Goal: Task Accomplishment & Management: Manage account settings

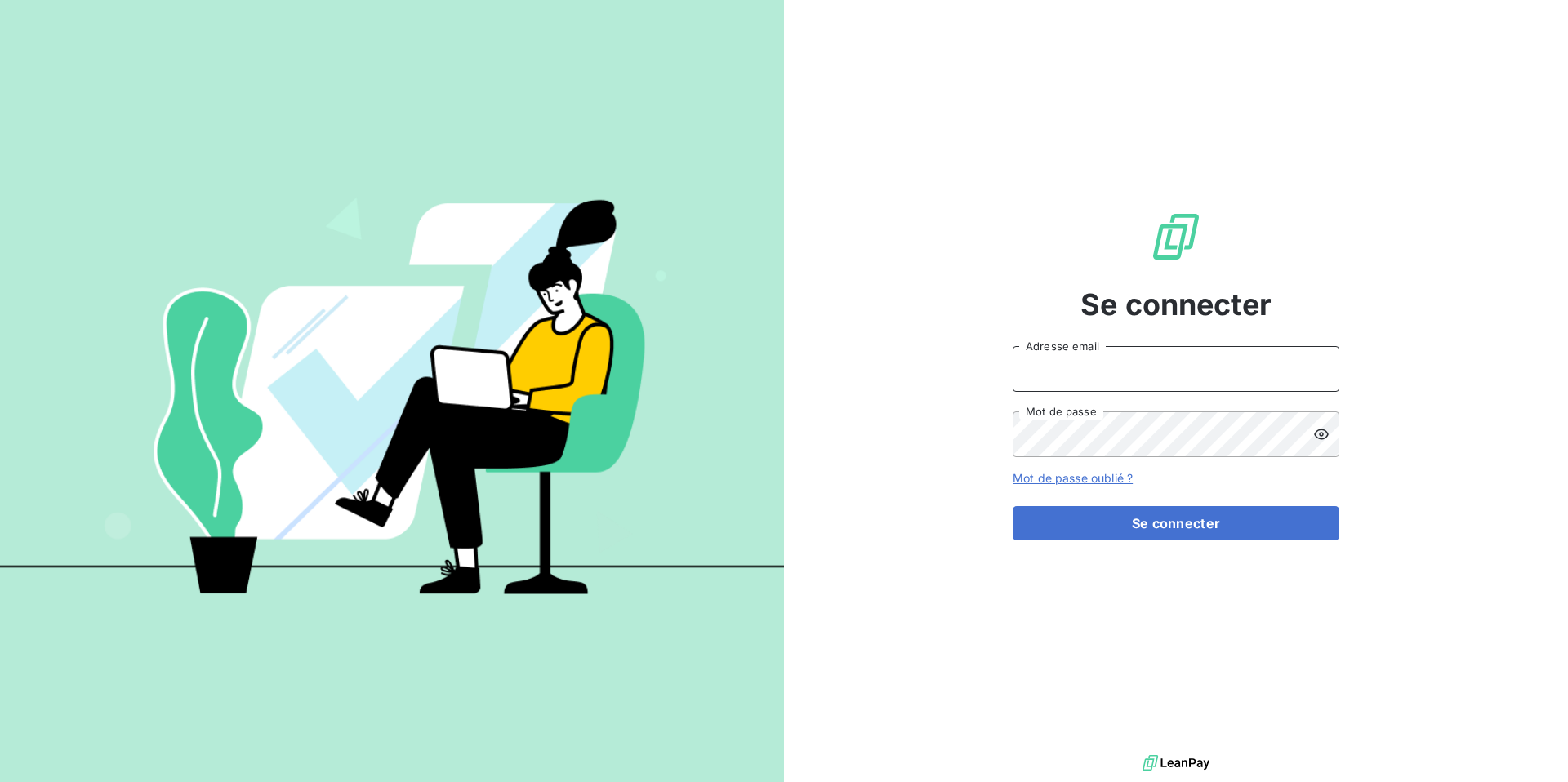
click at [1105, 365] on input "Adresse email" at bounding box center [1176, 368] width 327 height 46
type input "[PERSON_NAME][EMAIL_ADDRESS][DOMAIN_NAME]"
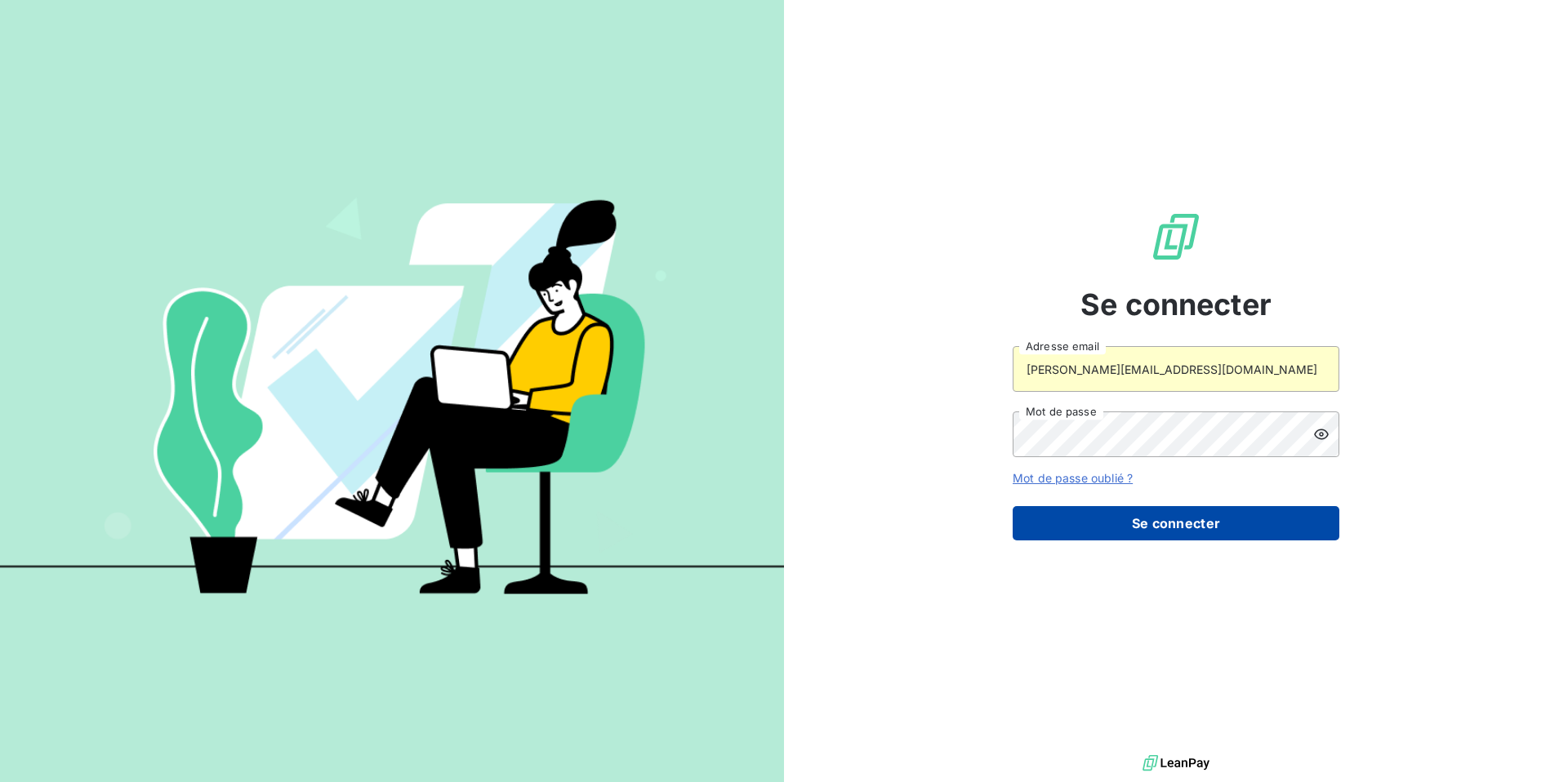
click at [1151, 521] on button "Se connecter" at bounding box center [1176, 523] width 327 height 34
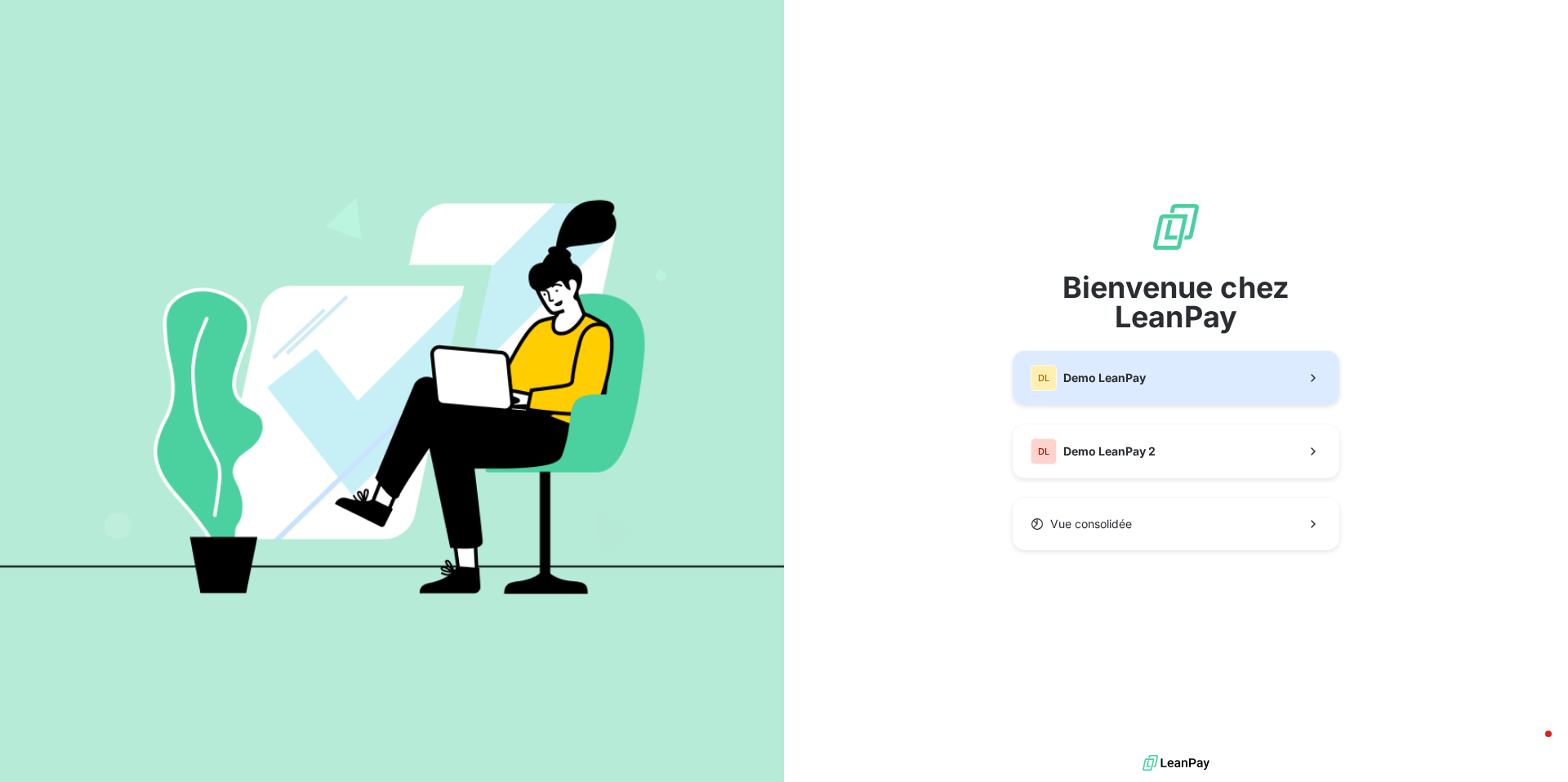
click at [1091, 371] on span "Demo LeanPay" at bounding box center [1105, 378] width 83 height 16
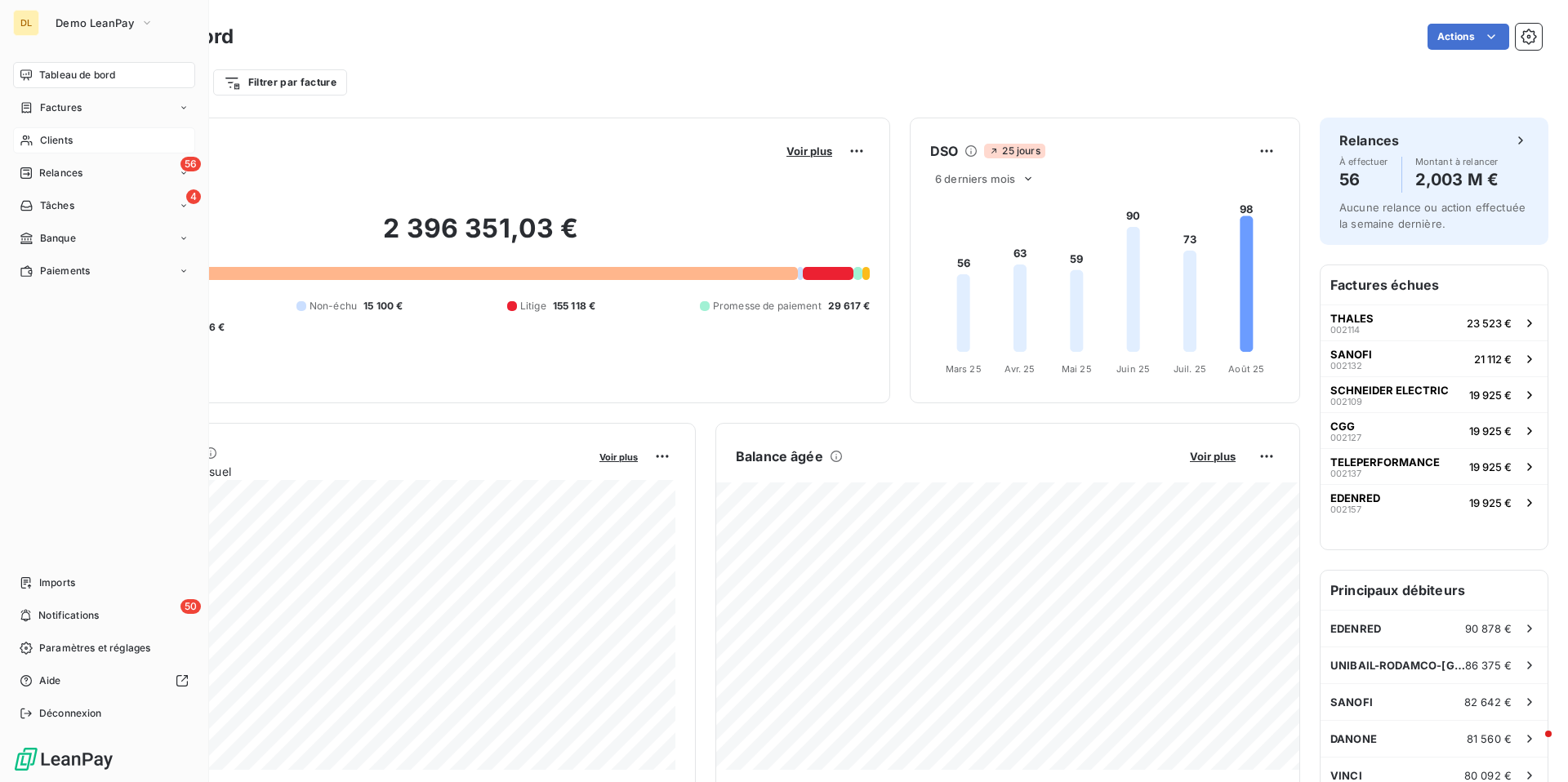
click at [55, 145] on span "Clients" at bounding box center [57, 140] width 33 height 15
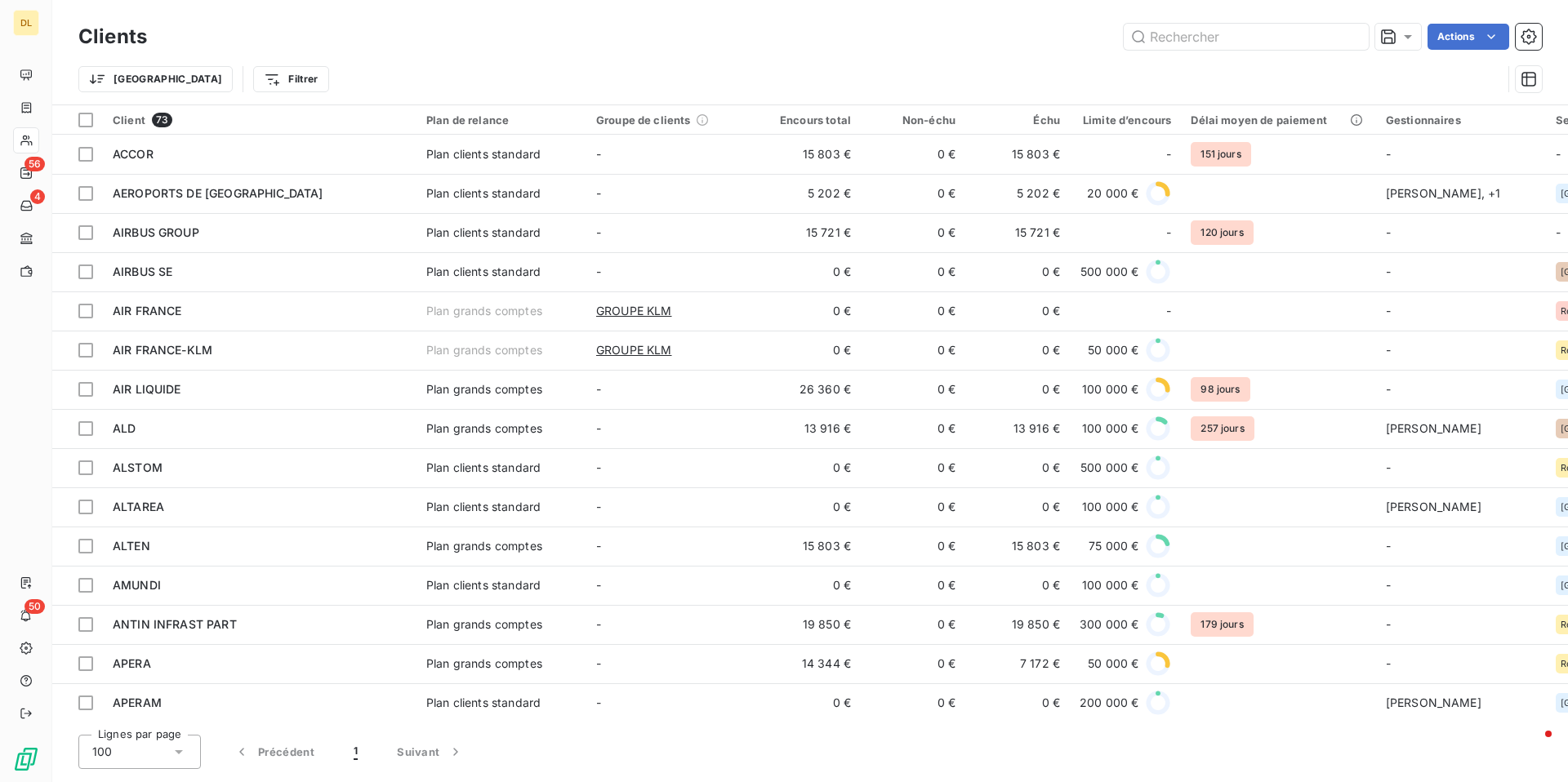
click at [313, 163] on td "ACCOR" at bounding box center [260, 155] width 313 height 40
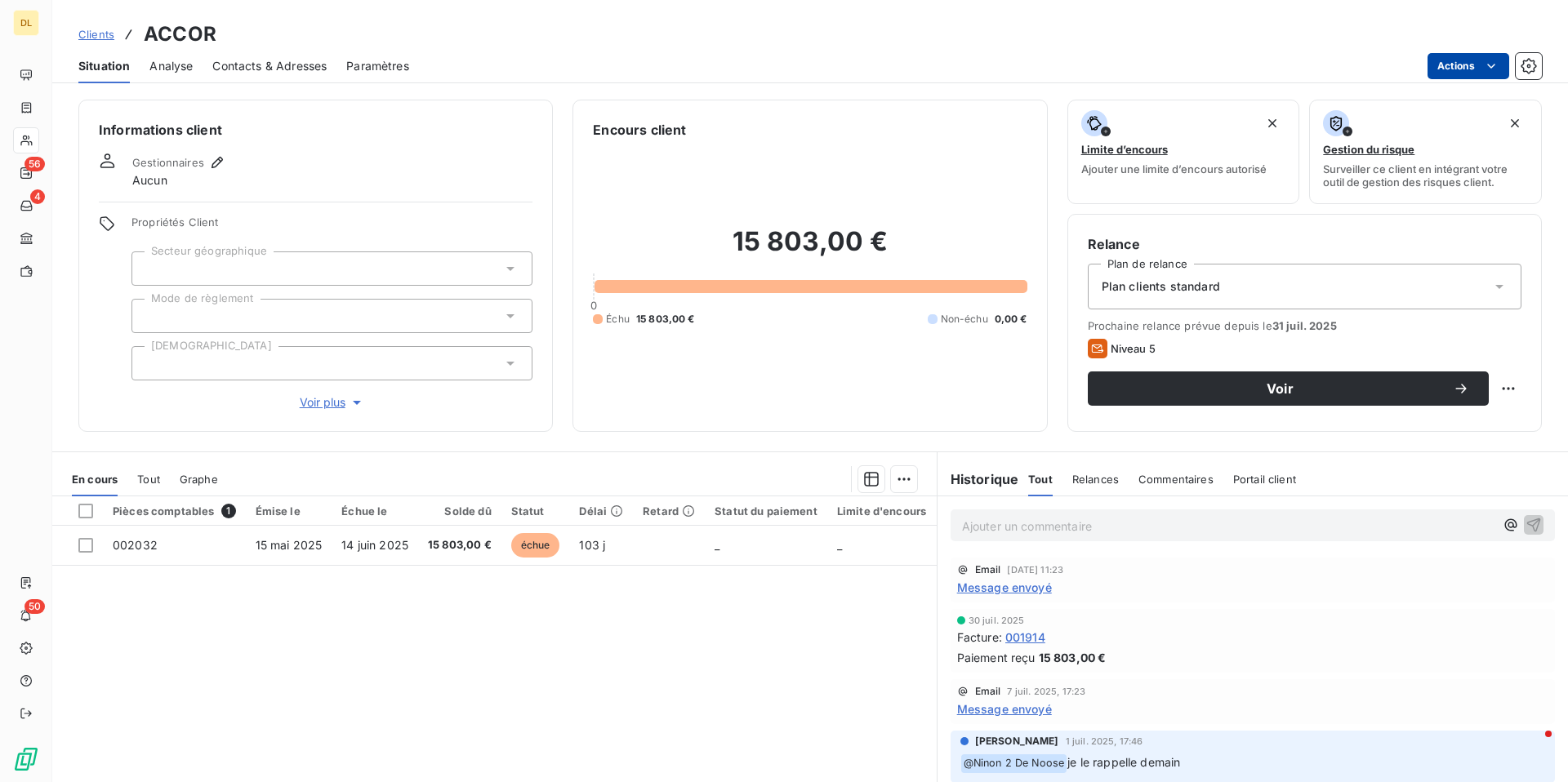
click at [1469, 57] on html "DL 56 4 50 Clients ACCOR Situation Analyse Contacts & Adresses Paramètres Actio…" at bounding box center [784, 391] width 1568 height 782
click at [1137, 59] on html "DL 56 4 50 Clients ACCOR Situation Analyse Contacts & Adresses Paramètres Actio…" at bounding box center [784, 391] width 1568 height 782
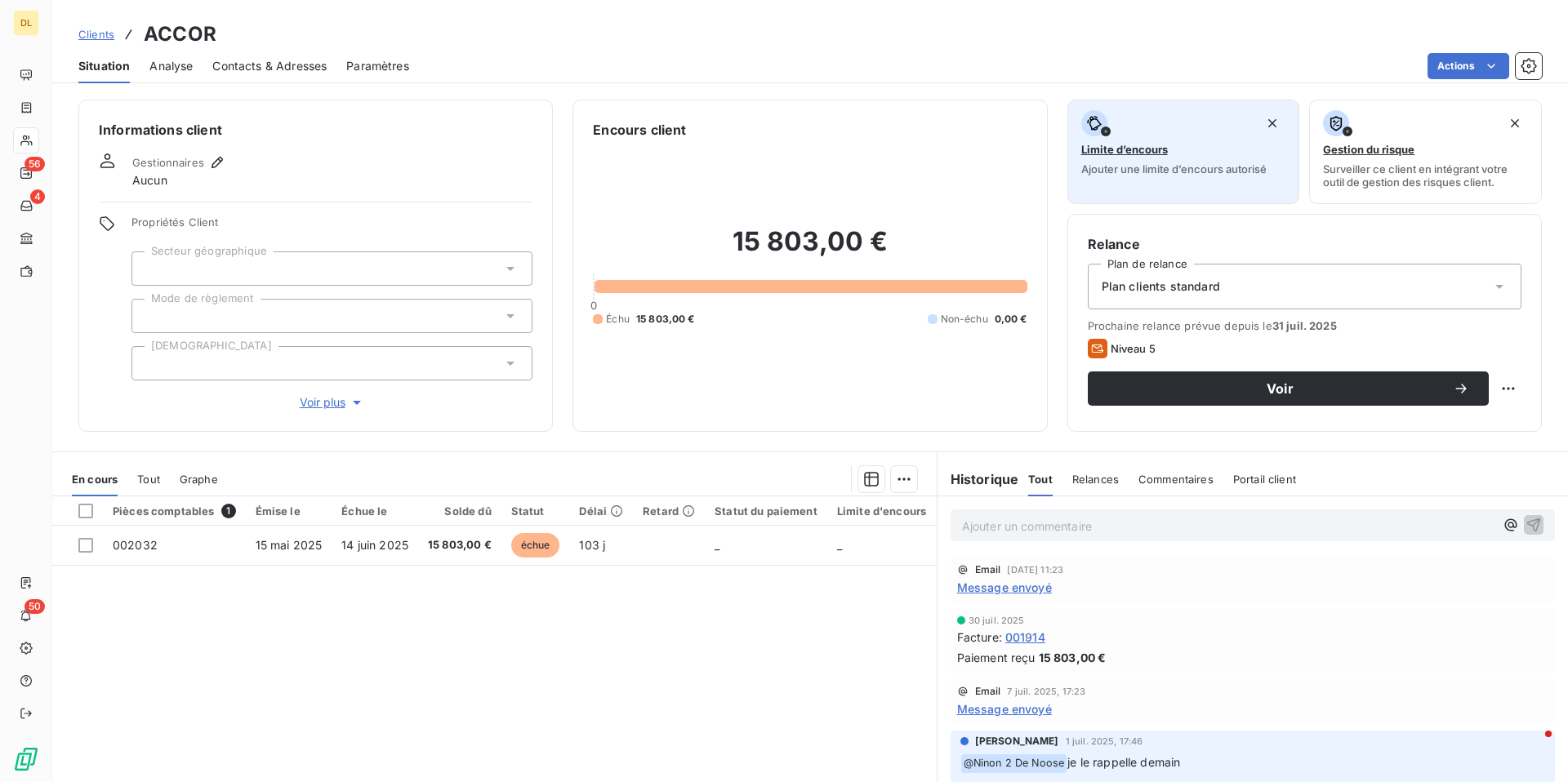
click at [1157, 150] on span "Limite d’encours" at bounding box center [1125, 149] width 87 height 13
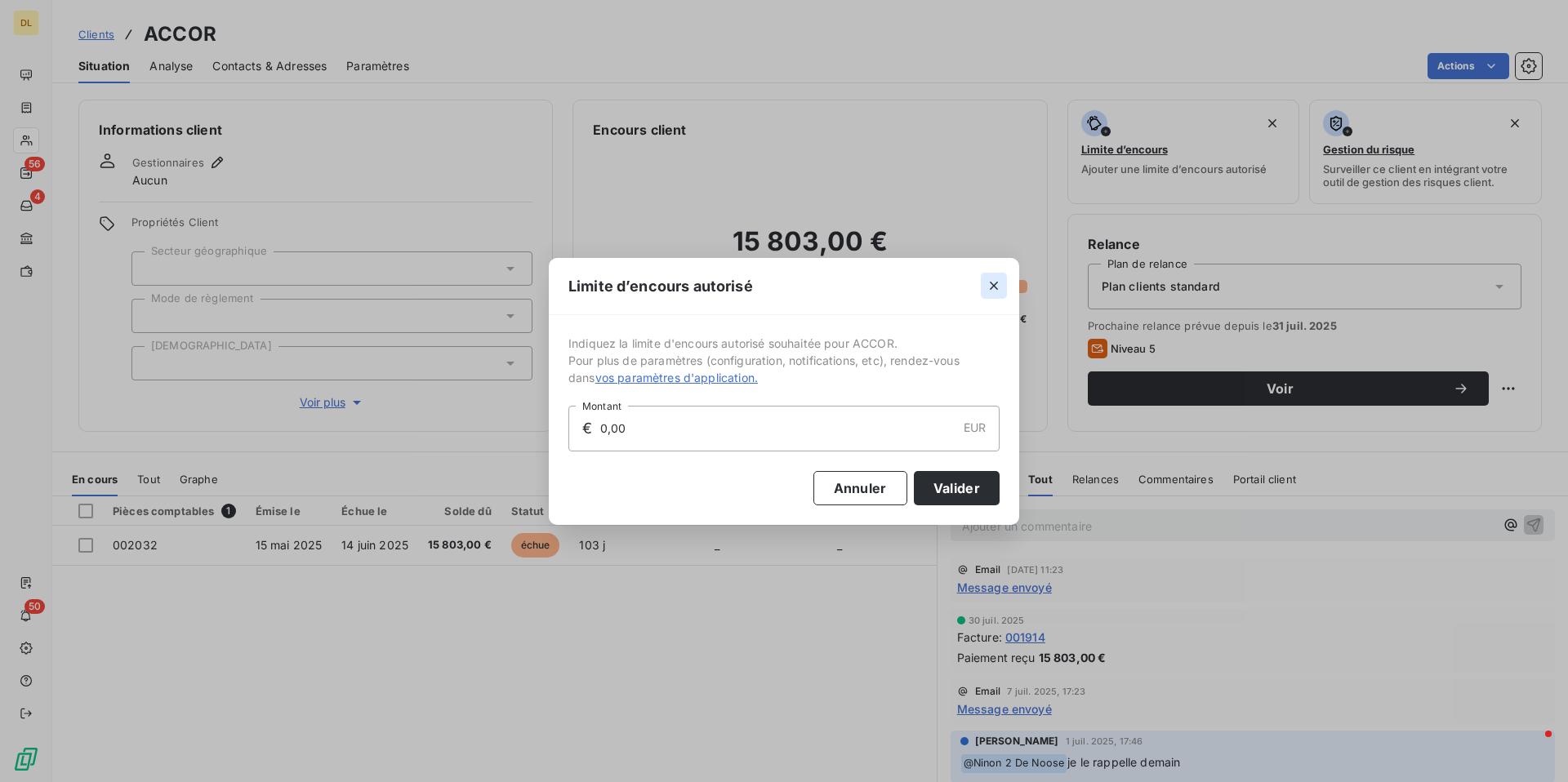
click at [985, 288] on button "button" at bounding box center [994, 286] width 26 height 26
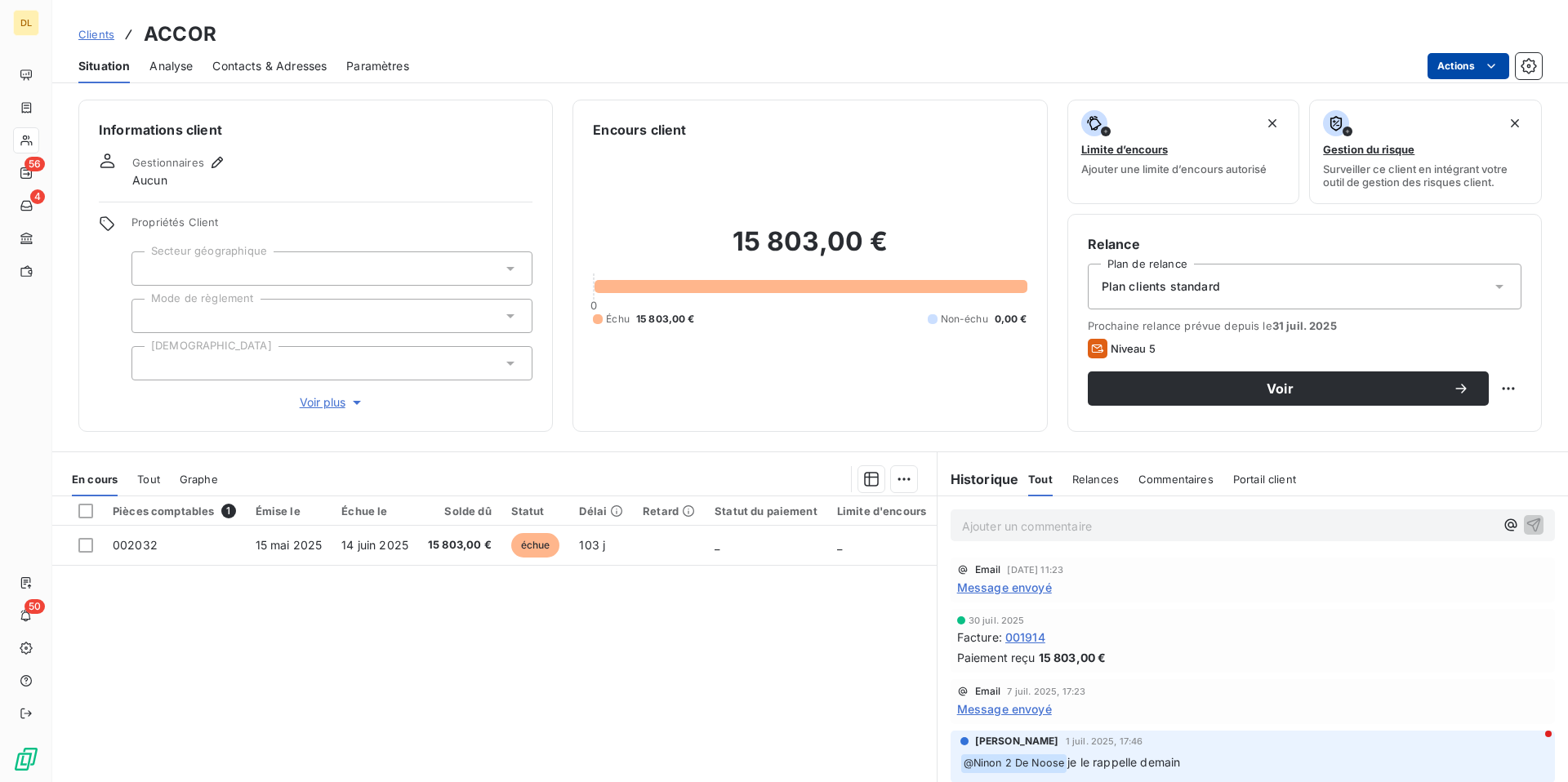
click at [1475, 58] on html "DL 56 4 50 Clients ACCOR Situation Analyse Contacts & Adresses Paramètres Actio…" at bounding box center [784, 391] width 1568 height 782
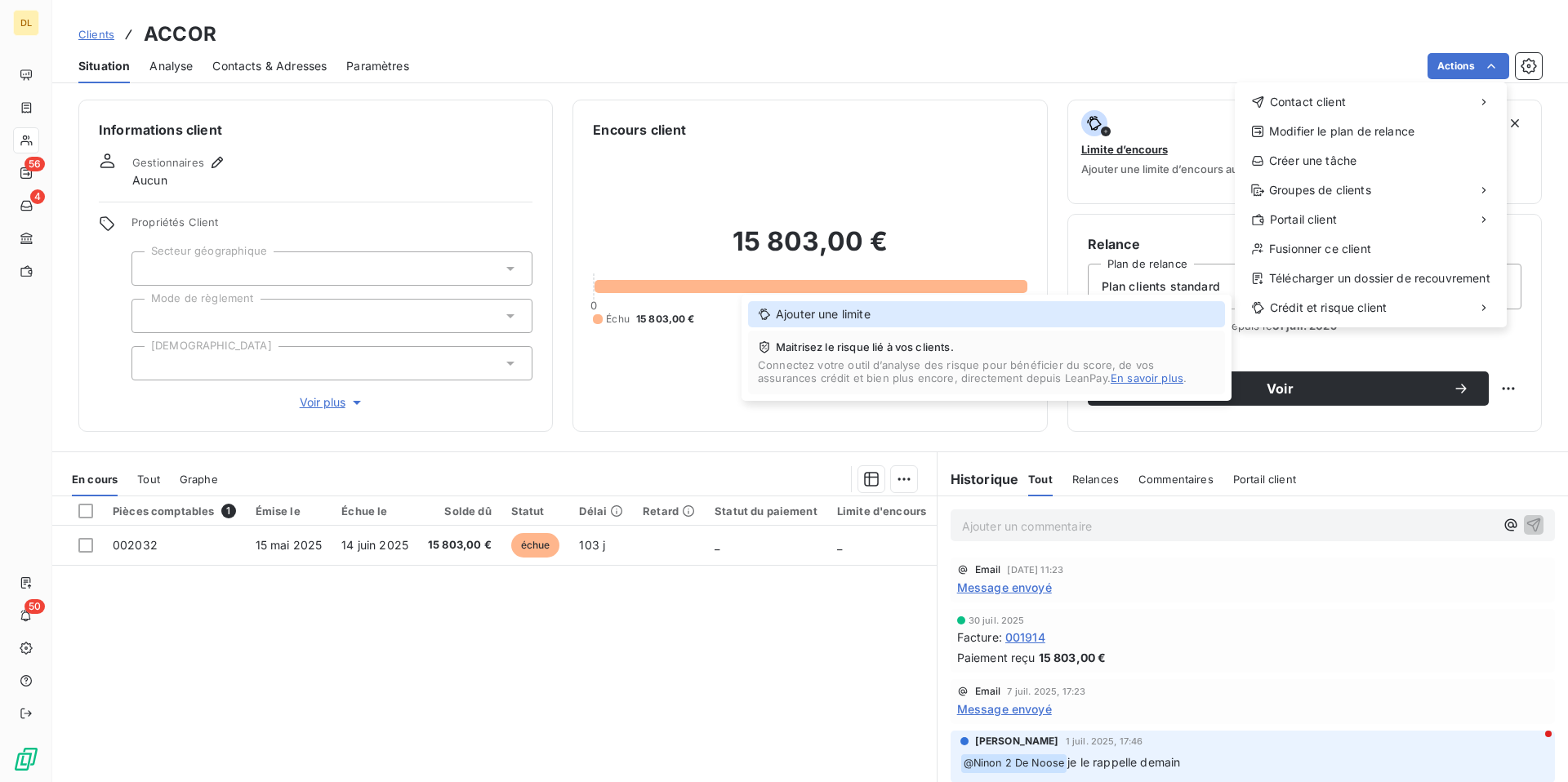
click at [842, 313] on div "Ajouter une limite" at bounding box center [986, 314] width 477 height 26
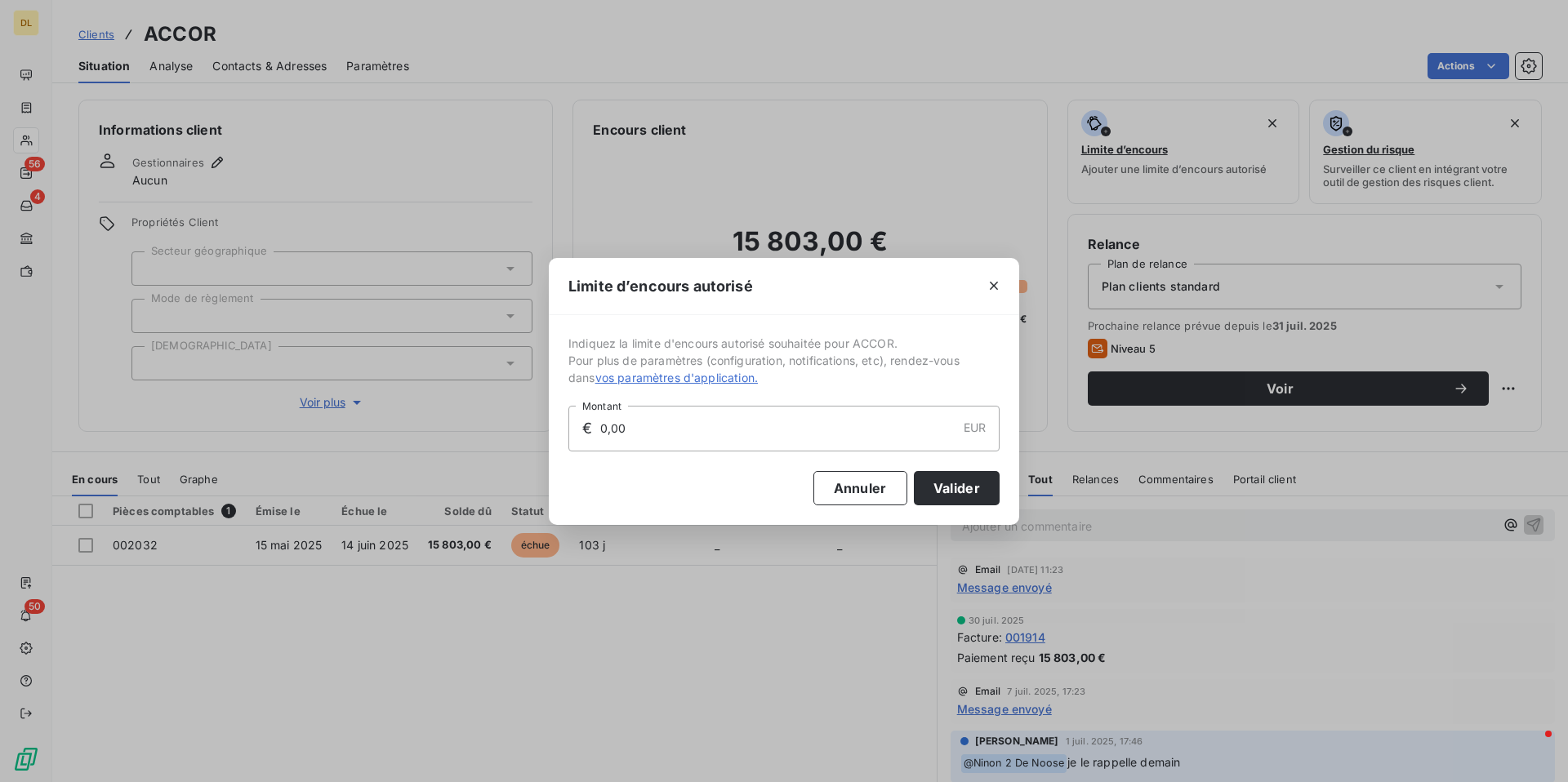
click at [618, 422] on input "0,00" at bounding box center [778, 428] width 358 height 44
click at [620, 425] on input "0,00" at bounding box center [778, 428] width 358 height 44
type input "20 000,00"
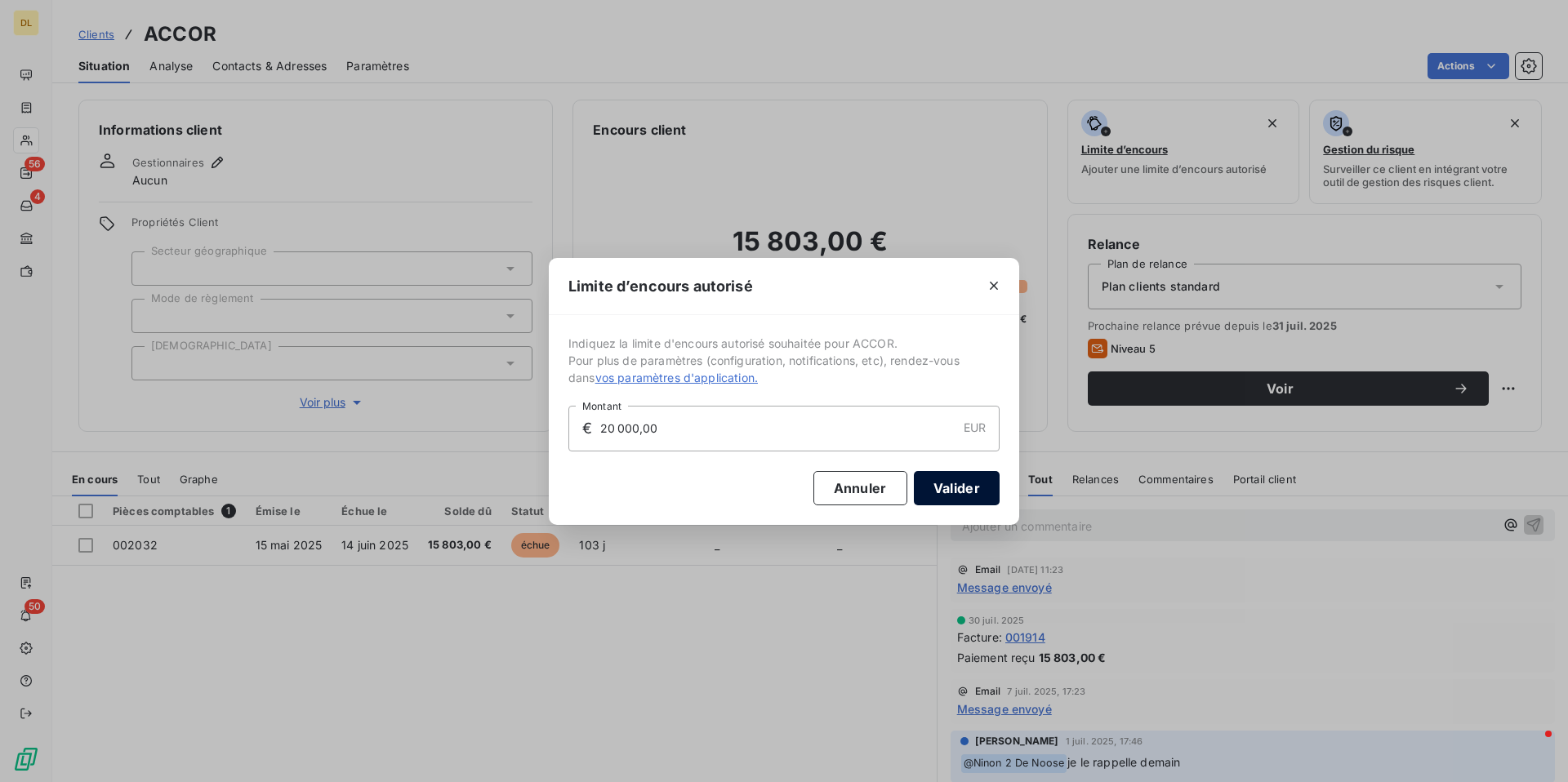
click at [967, 489] on button "Valider" at bounding box center [957, 489] width 86 height 34
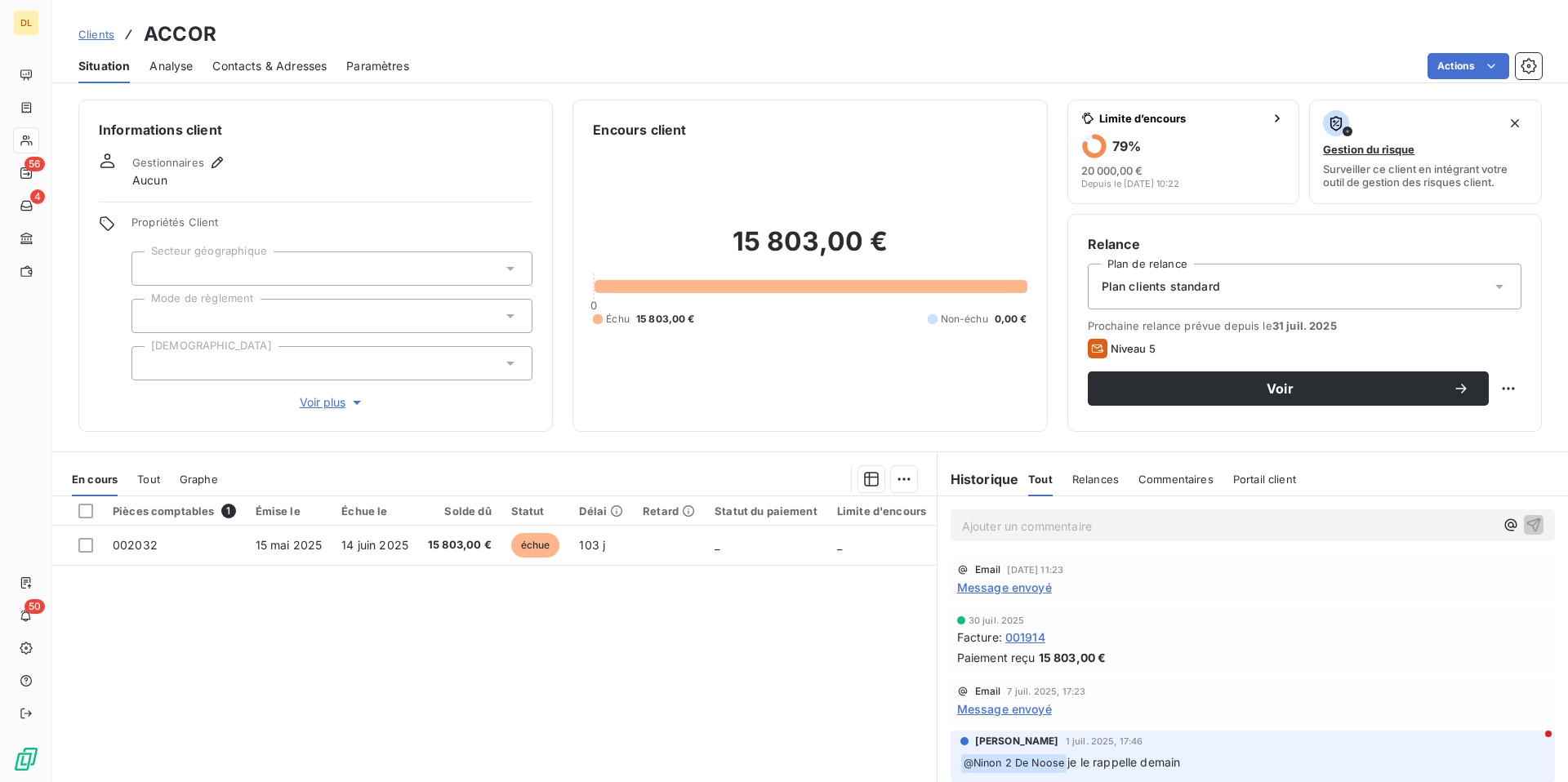
click at [96, 33] on span "Clients" at bounding box center [96, 34] width 36 height 13
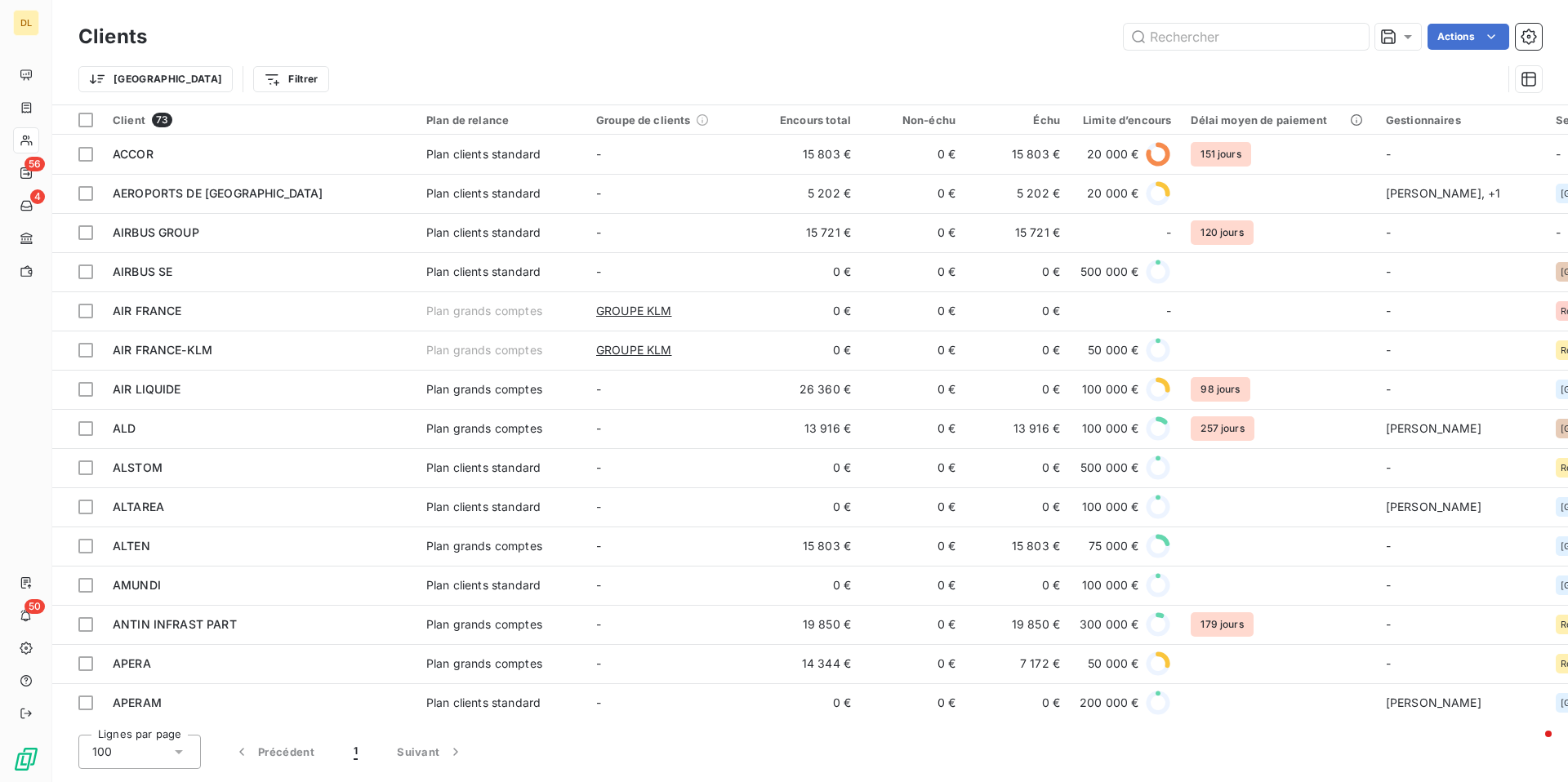
click at [1143, 121] on div "Limite d’encours" at bounding box center [1126, 120] width 91 height 13
click at [1163, 119] on div "Limite d’encours" at bounding box center [1126, 120] width 91 height 13
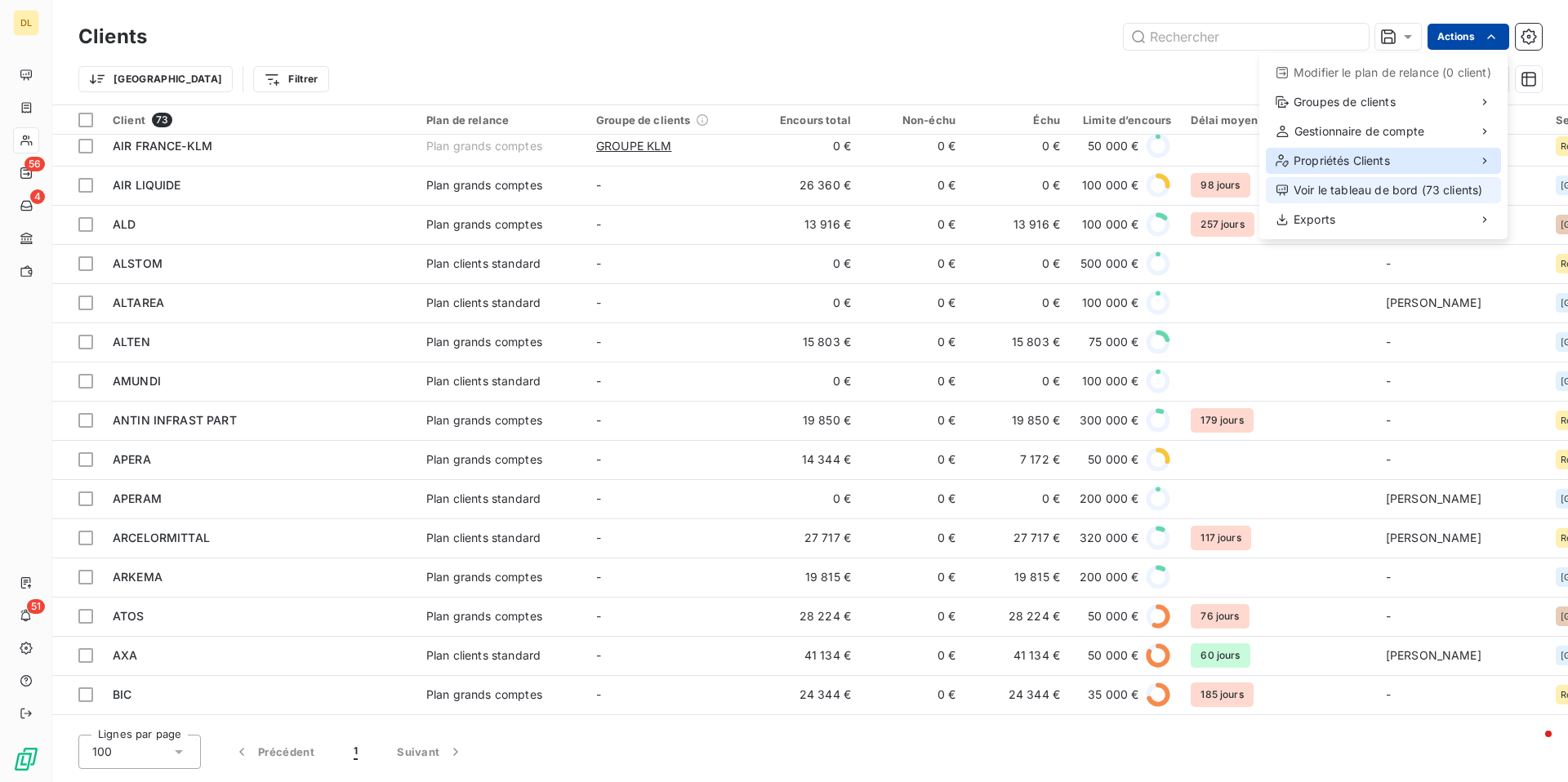
scroll to position [659, 0]
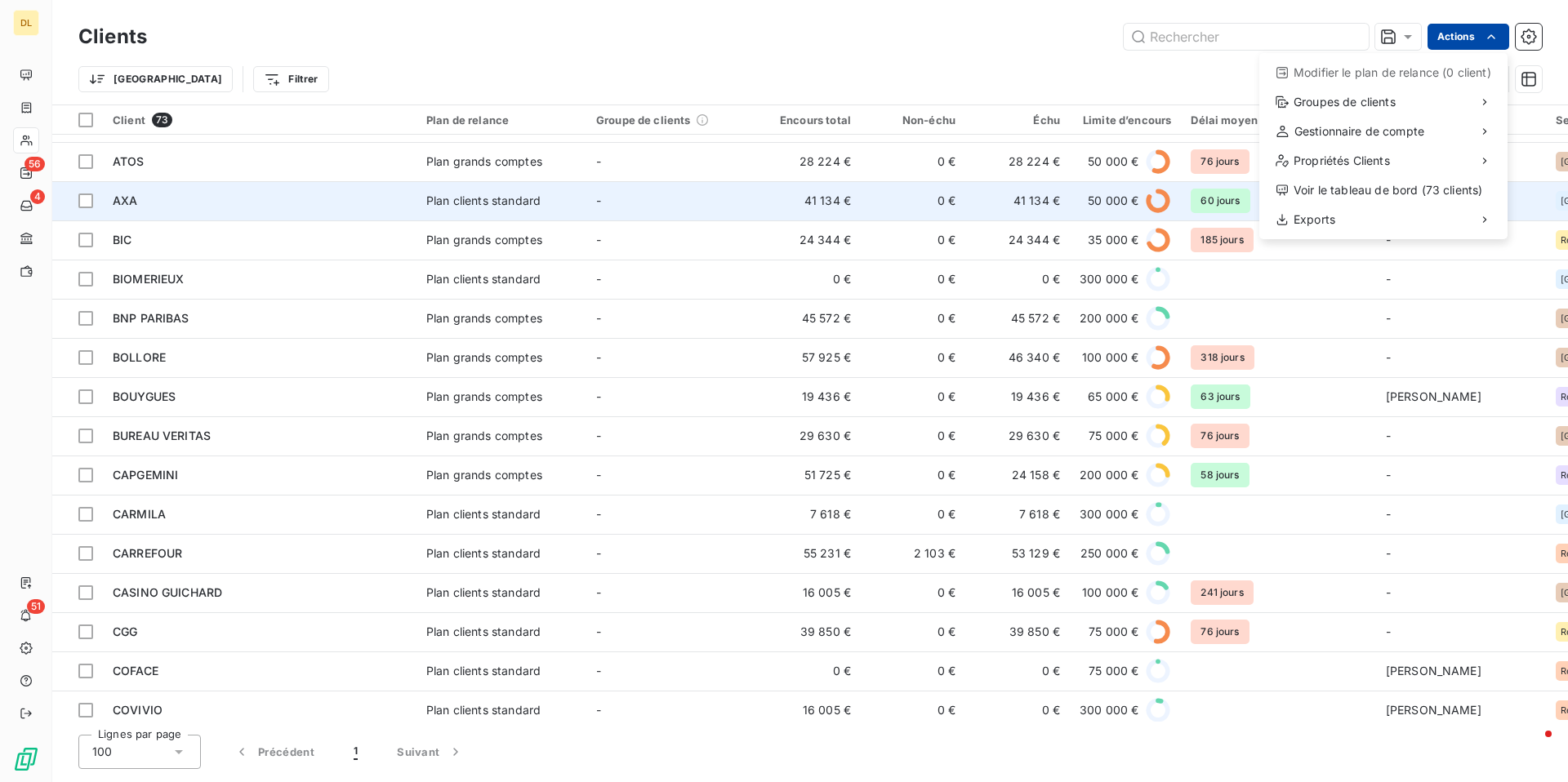
click at [785, 188] on html "DL 56 4 51 Clients Actions Modifier le plan de relance (0 client) Groupes de cl…" at bounding box center [784, 391] width 1568 height 782
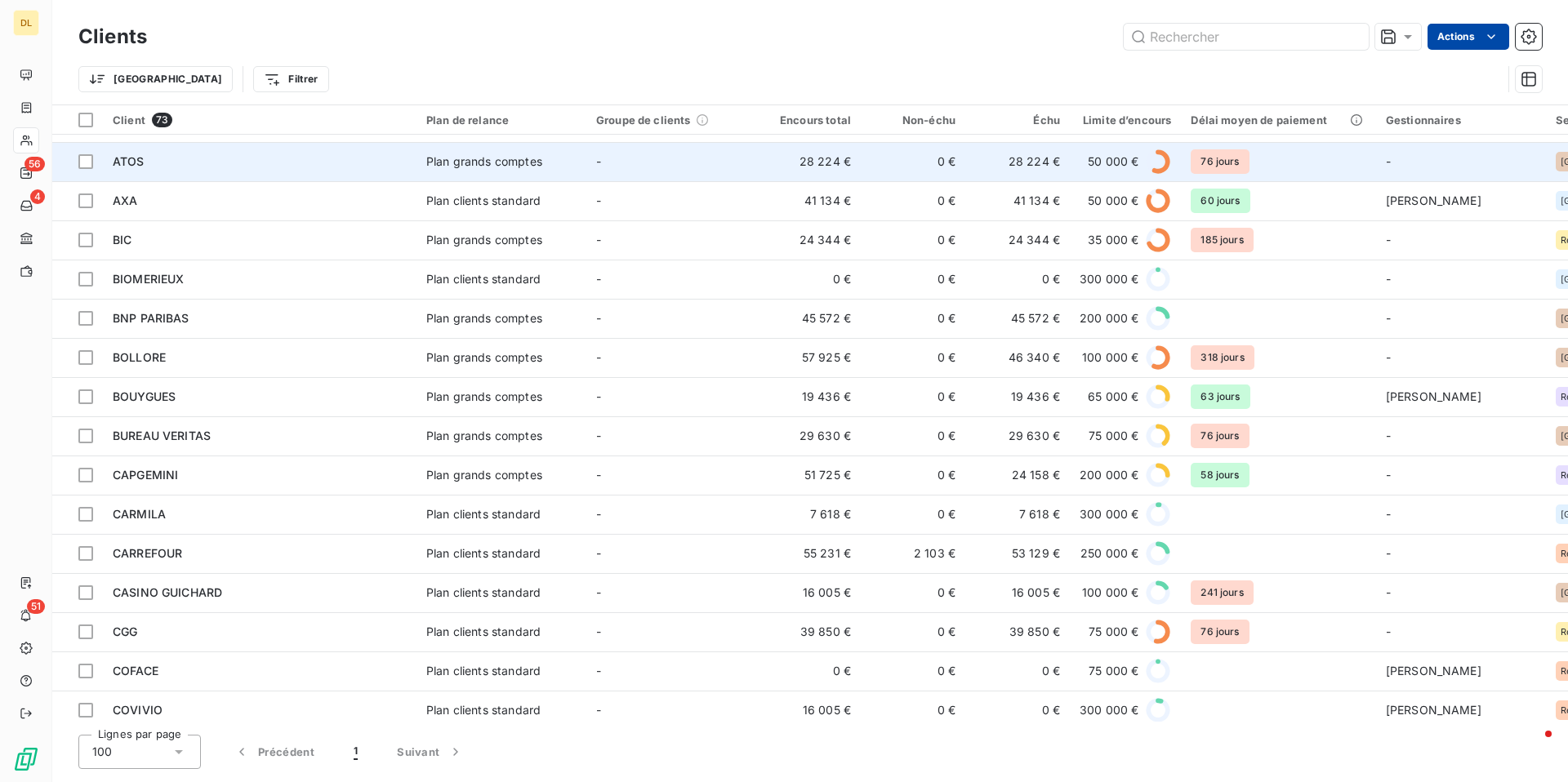
click at [639, 164] on td "-" at bounding box center [670, 162] width 170 height 40
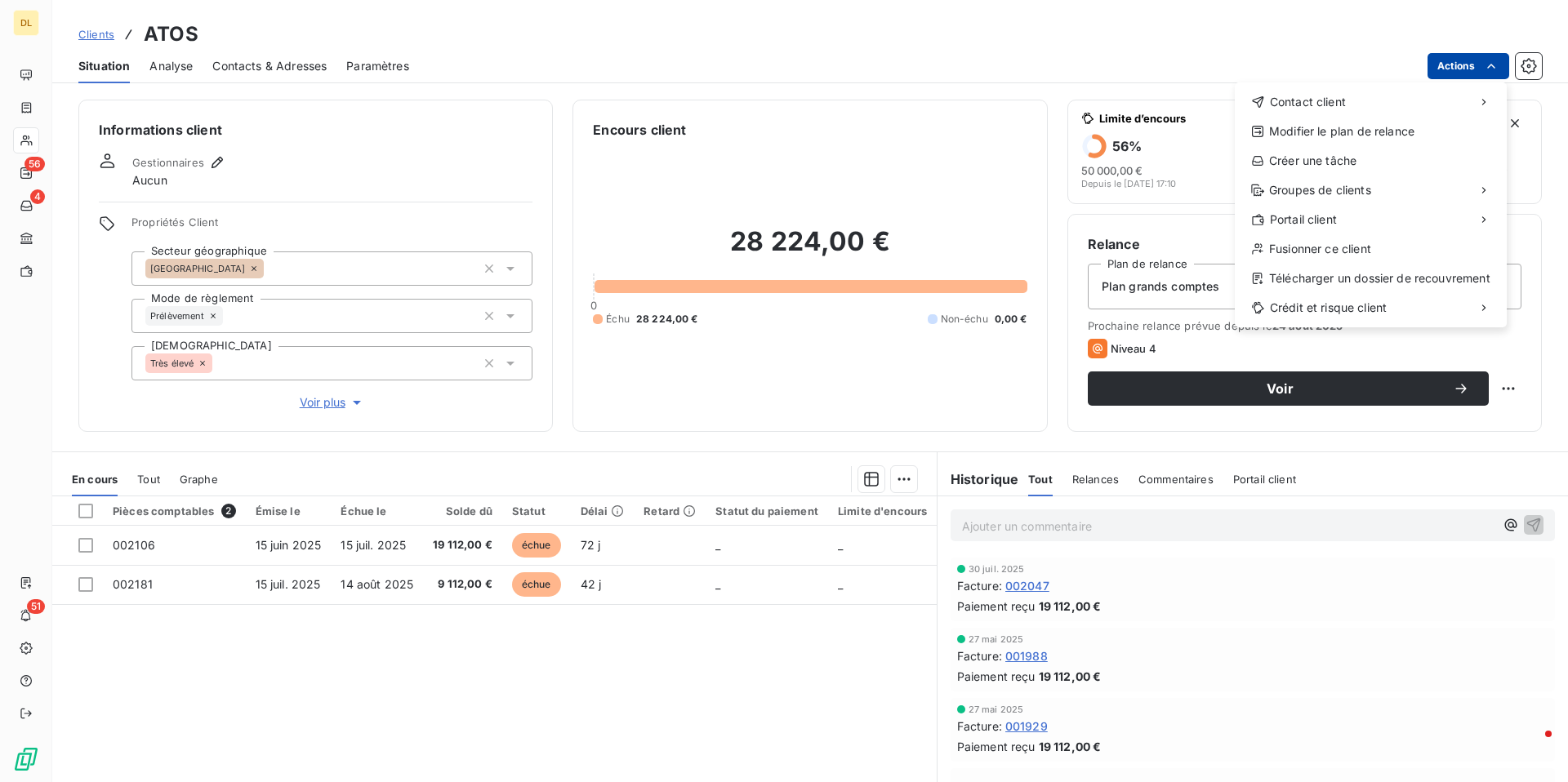
click at [1472, 65] on html "DL 56 4 51 Clients ATOS Situation Analyse Contacts & Adresses Paramètres Action…" at bounding box center [784, 391] width 1568 height 782
click at [1164, 232] on div "Accéder au portail" at bounding box center [1128, 226] width 185 height 26
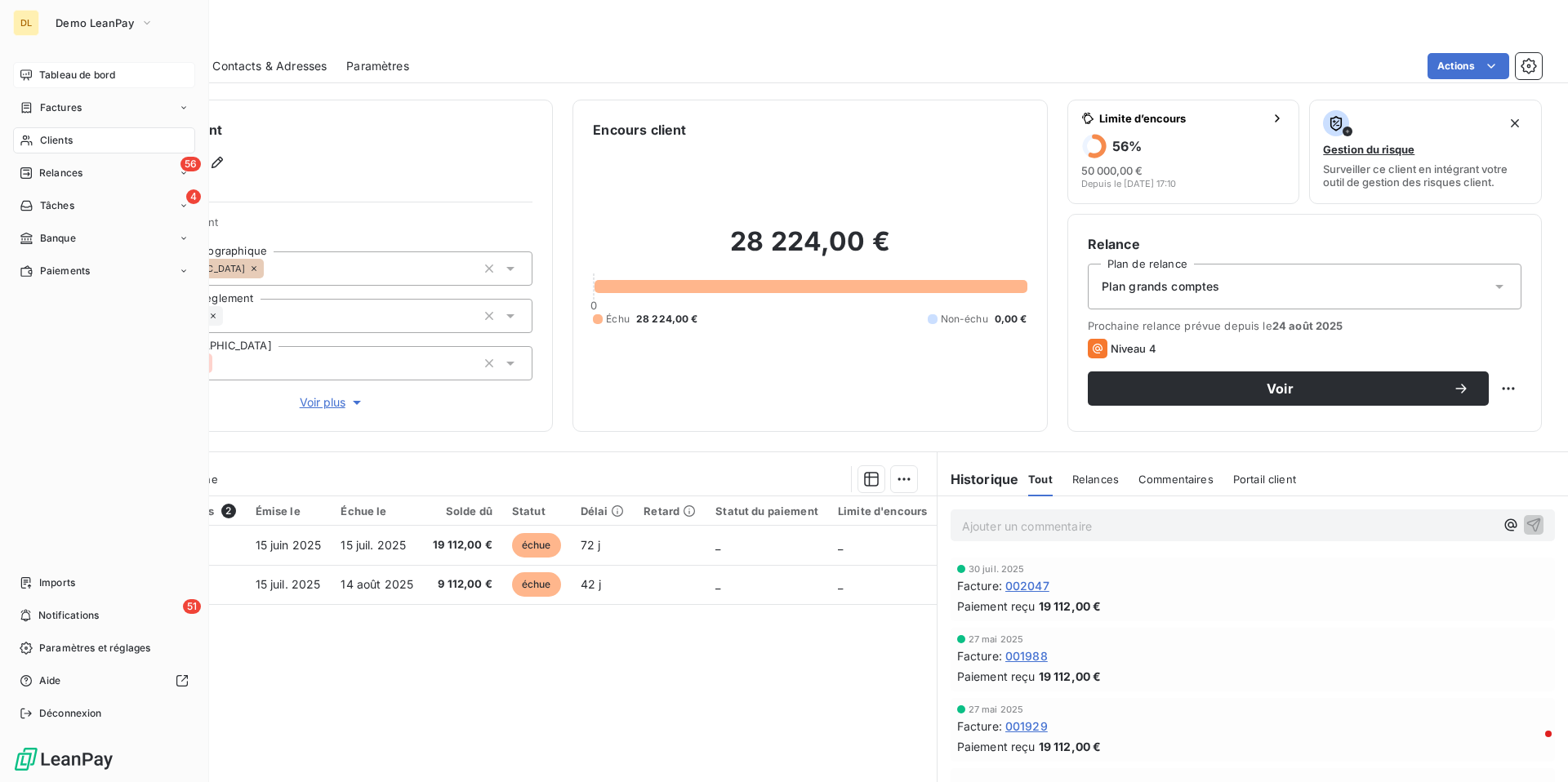
click at [56, 73] on span "Tableau de bord" at bounding box center [77, 75] width 76 height 15
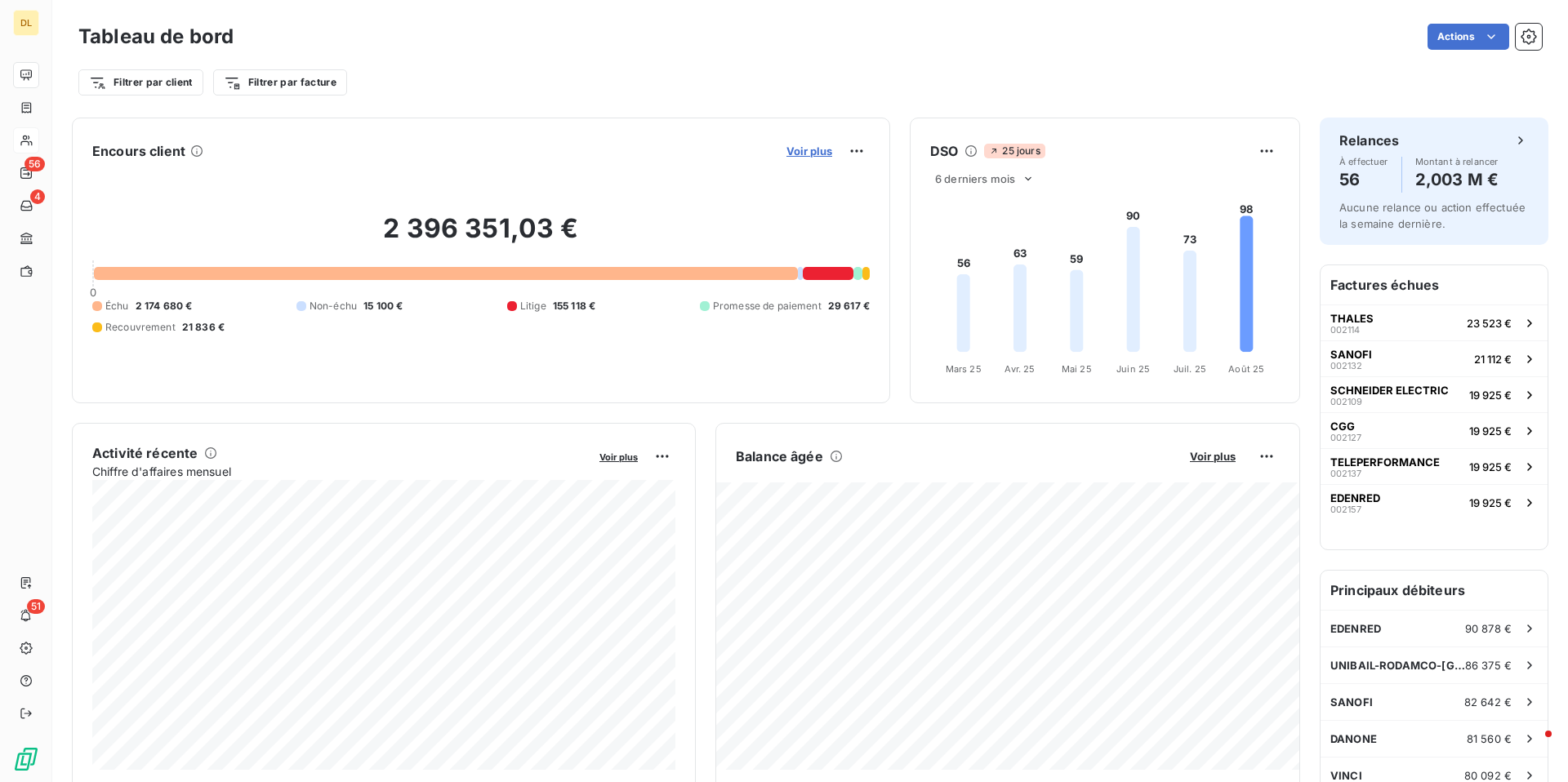
click at [820, 152] on span "Voir plus" at bounding box center [809, 151] width 46 height 13
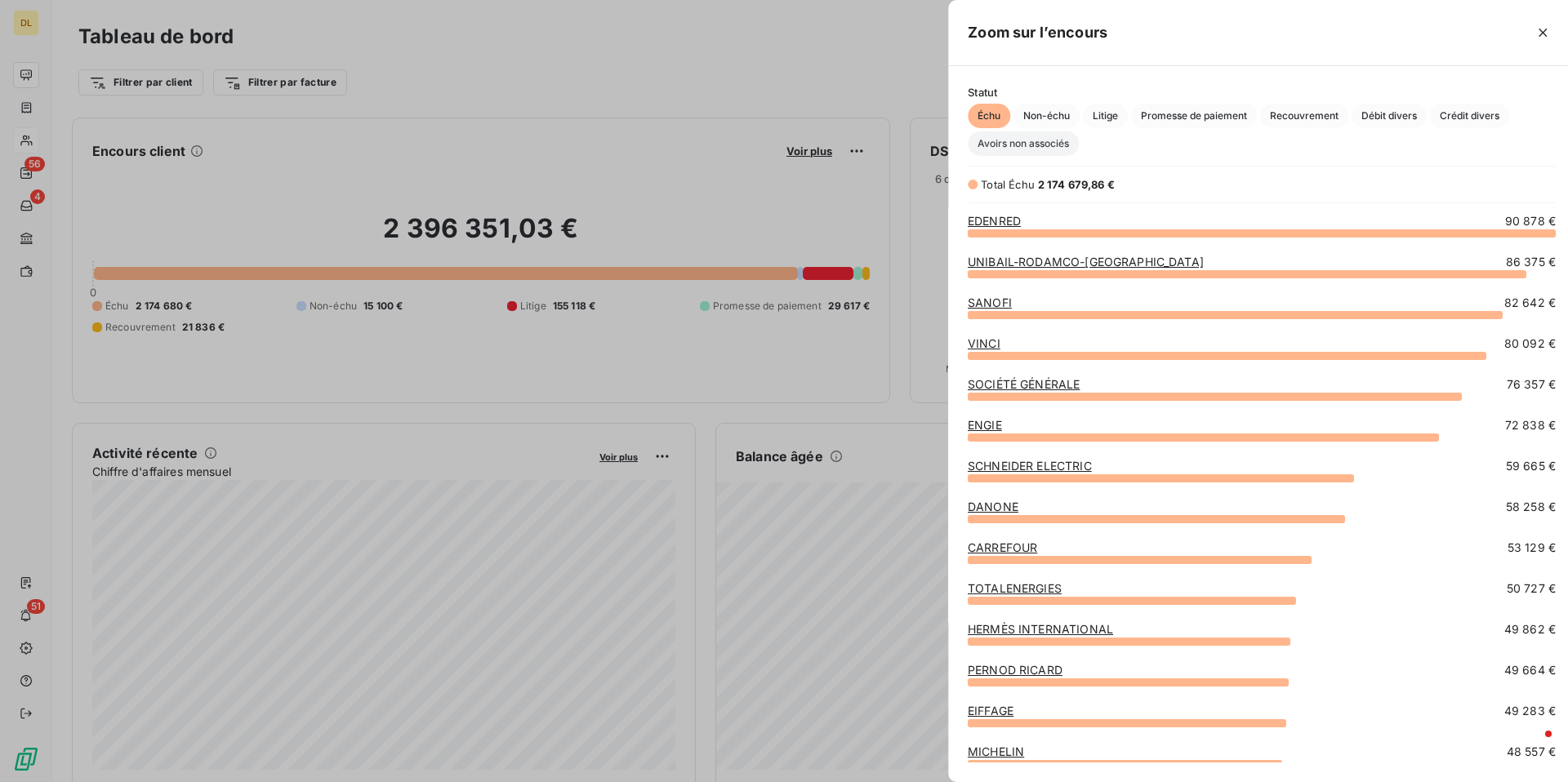
scroll to position [550, 627]
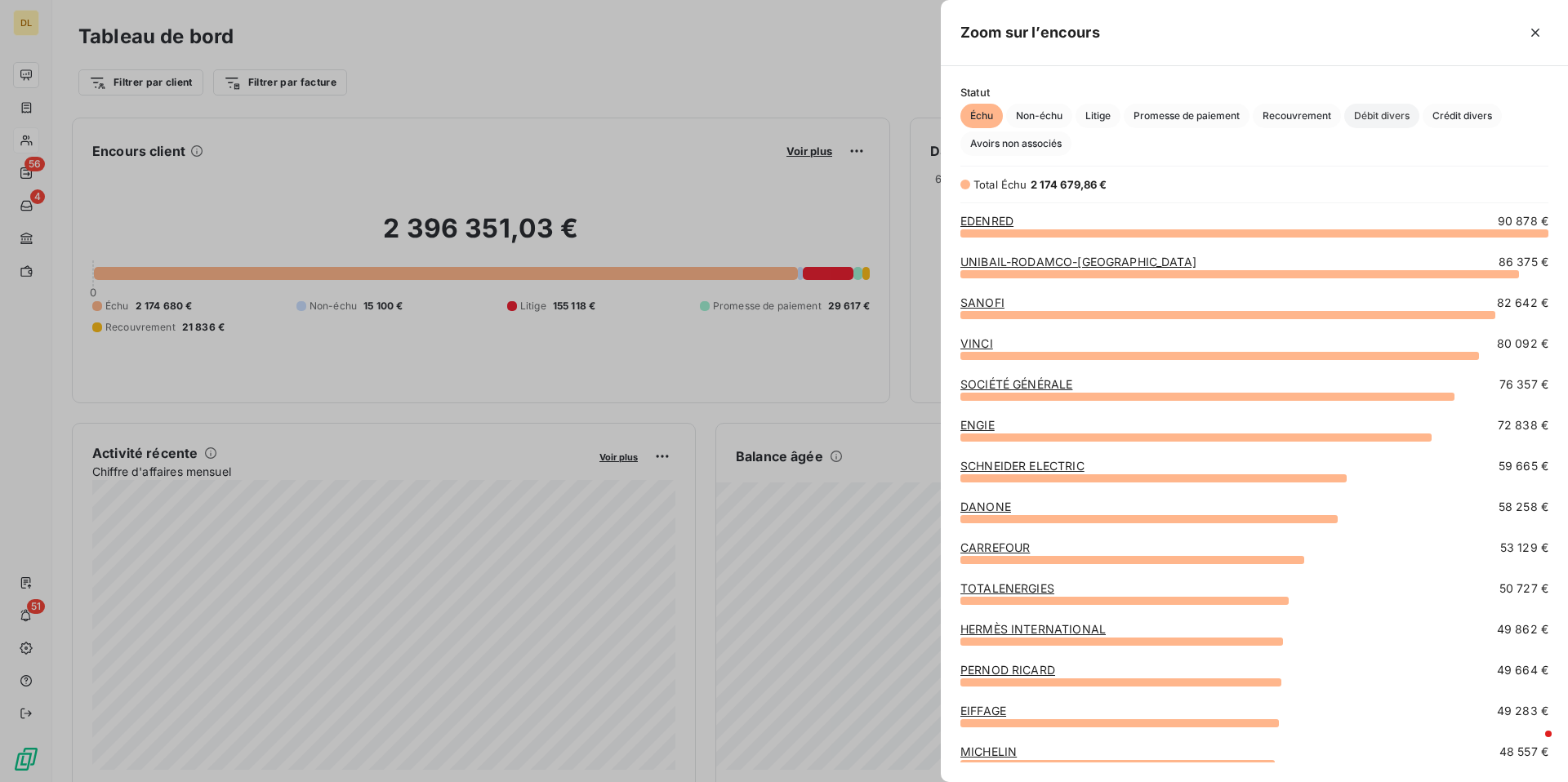
click at [1373, 114] on span "Débit divers" at bounding box center [1381, 116] width 75 height 24
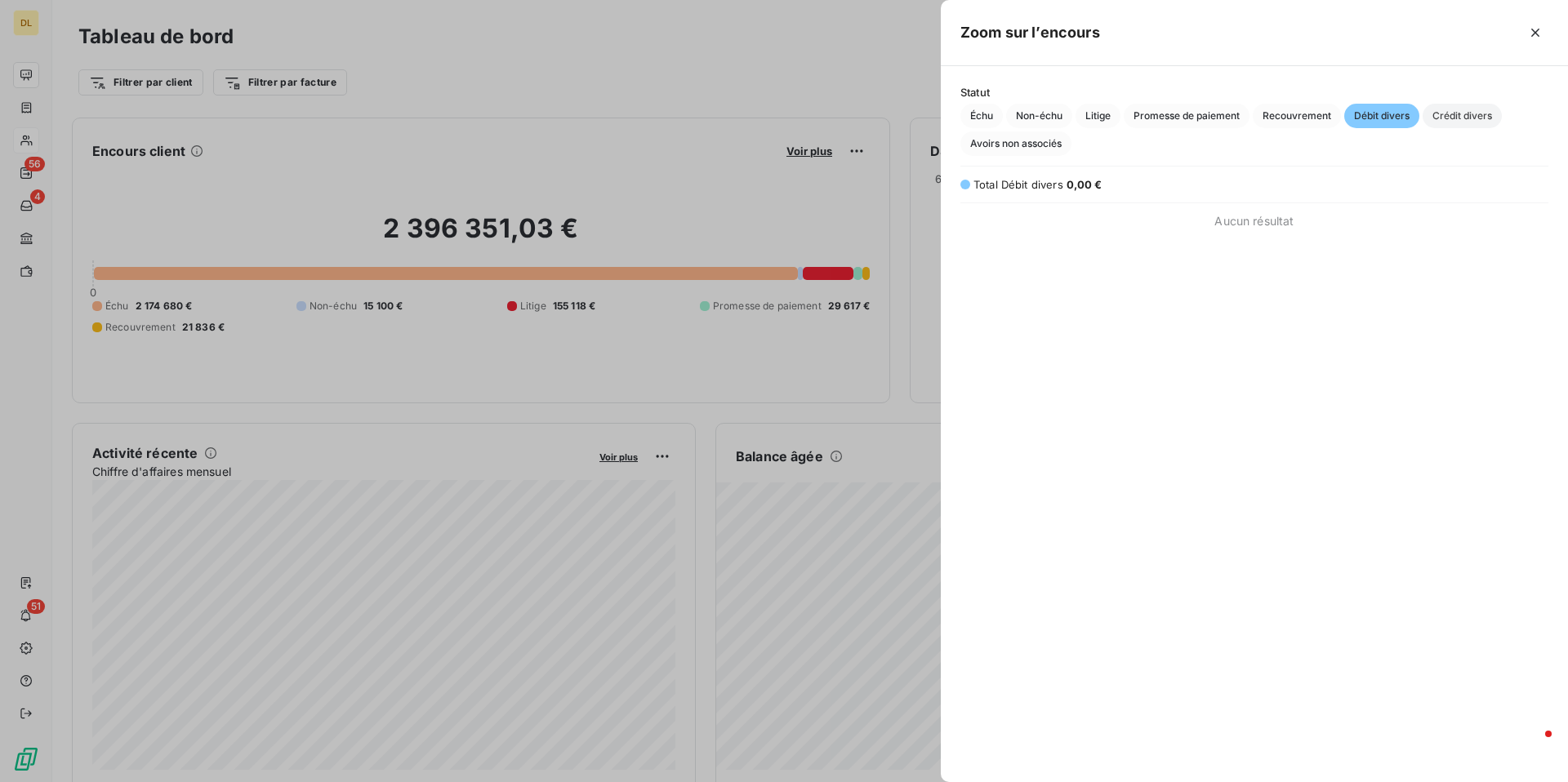
click at [1452, 124] on span "Crédit divers" at bounding box center [1462, 116] width 79 height 24
click at [1546, 40] on button "button" at bounding box center [1535, 33] width 26 height 26
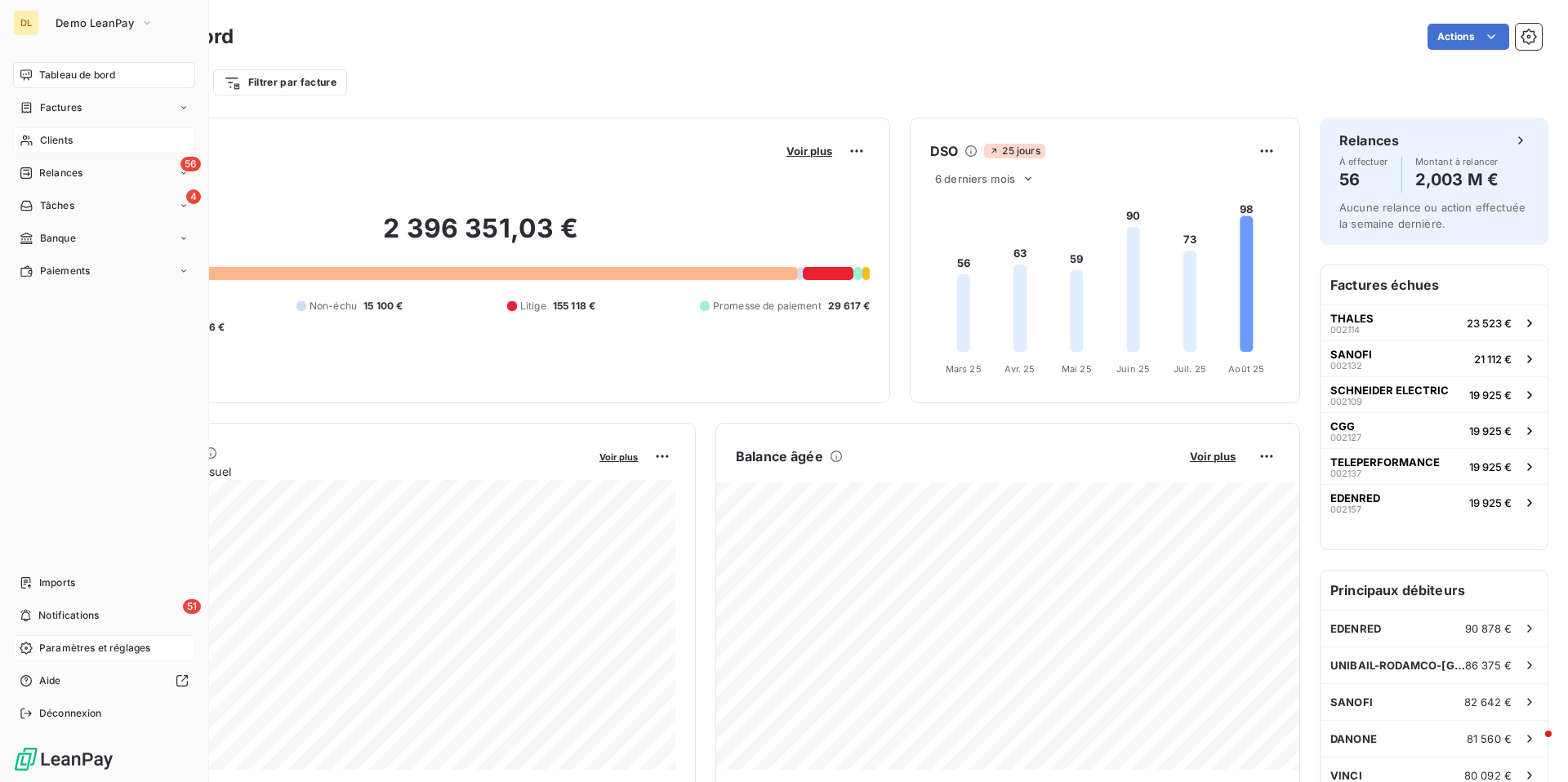
click at [77, 646] on span "Paramètres et réglages" at bounding box center [95, 648] width 111 height 15
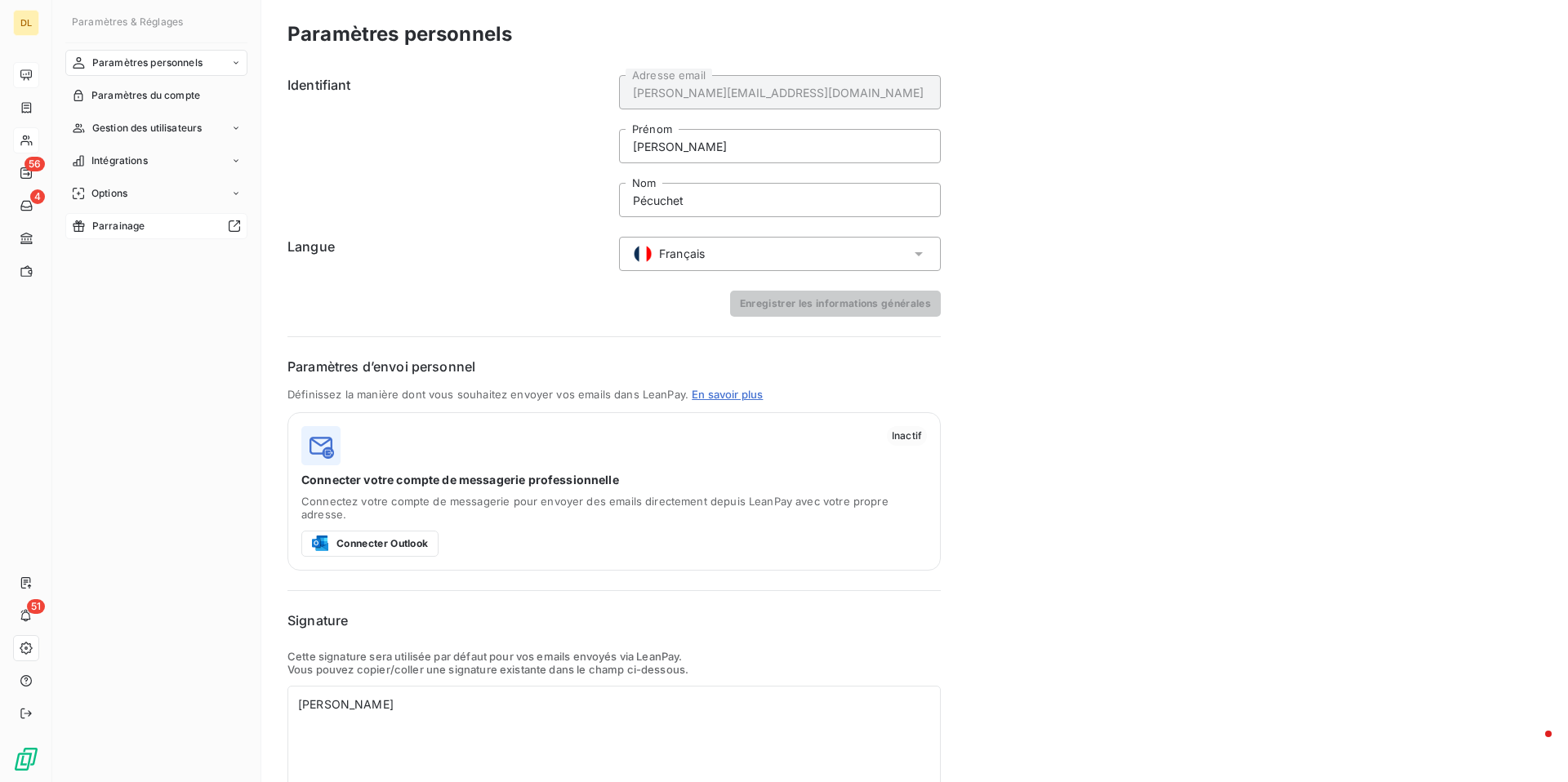
click at [145, 224] on div "Parrainage" at bounding box center [157, 226] width 182 height 26
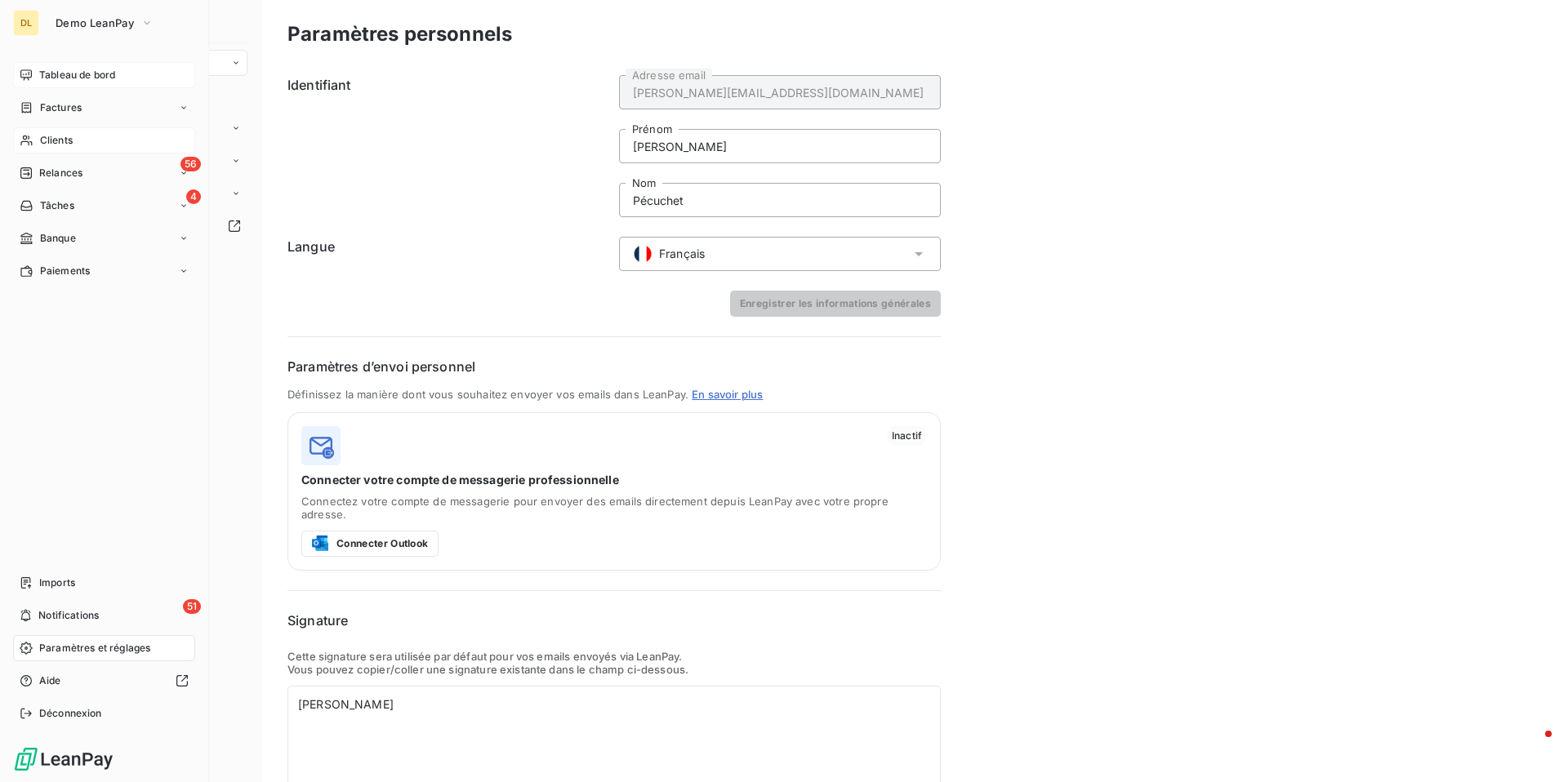
click at [54, 139] on span "Clients" at bounding box center [57, 140] width 33 height 15
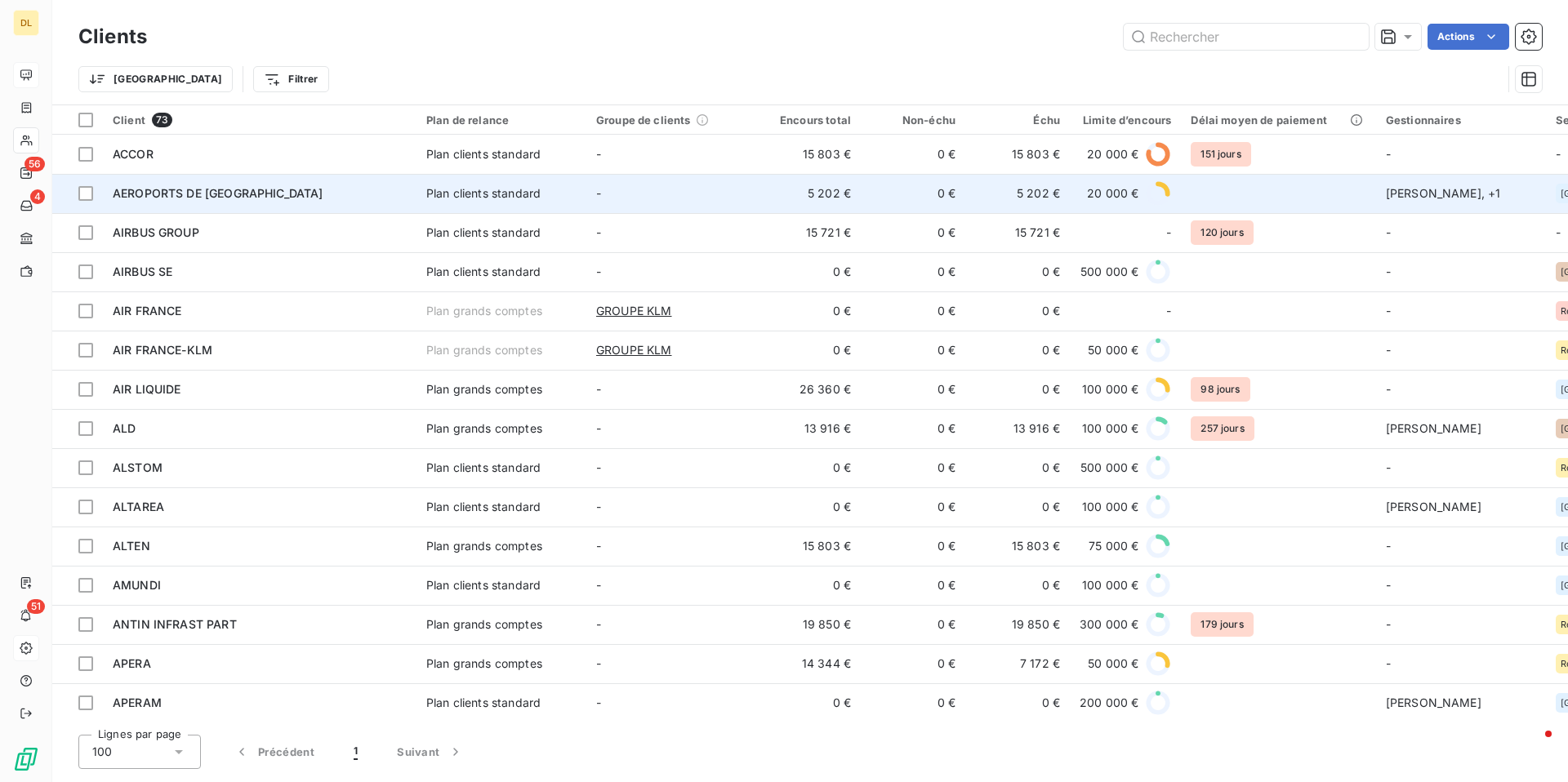
click at [271, 186] on div "AEROPORTS DE [GEOGRAPHIC_DATA]" at bounding box center [260, 193] width 294 height 16
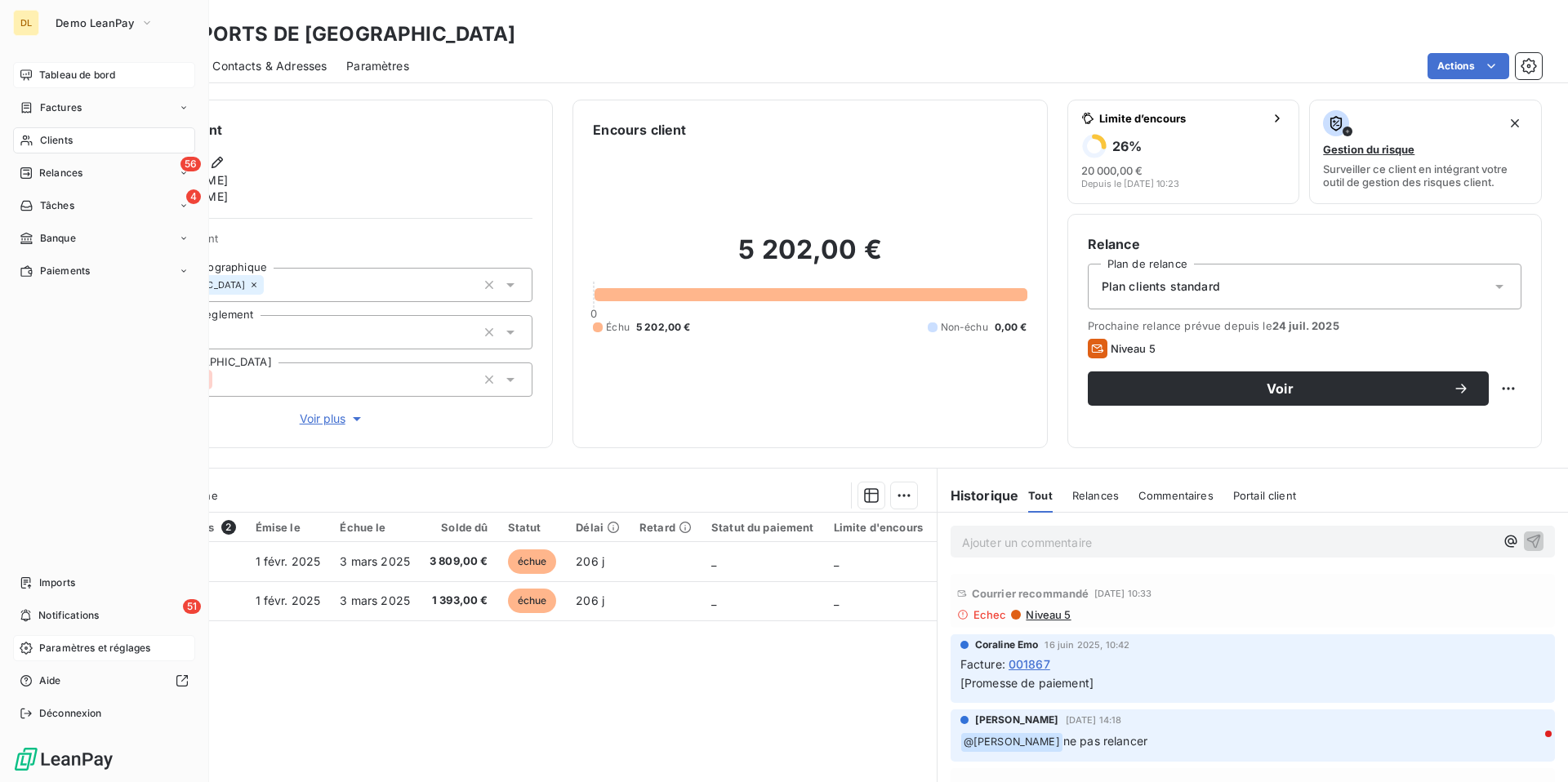
click at [29, 143] on icon at bounding box center [27, 140] width 14 height 13
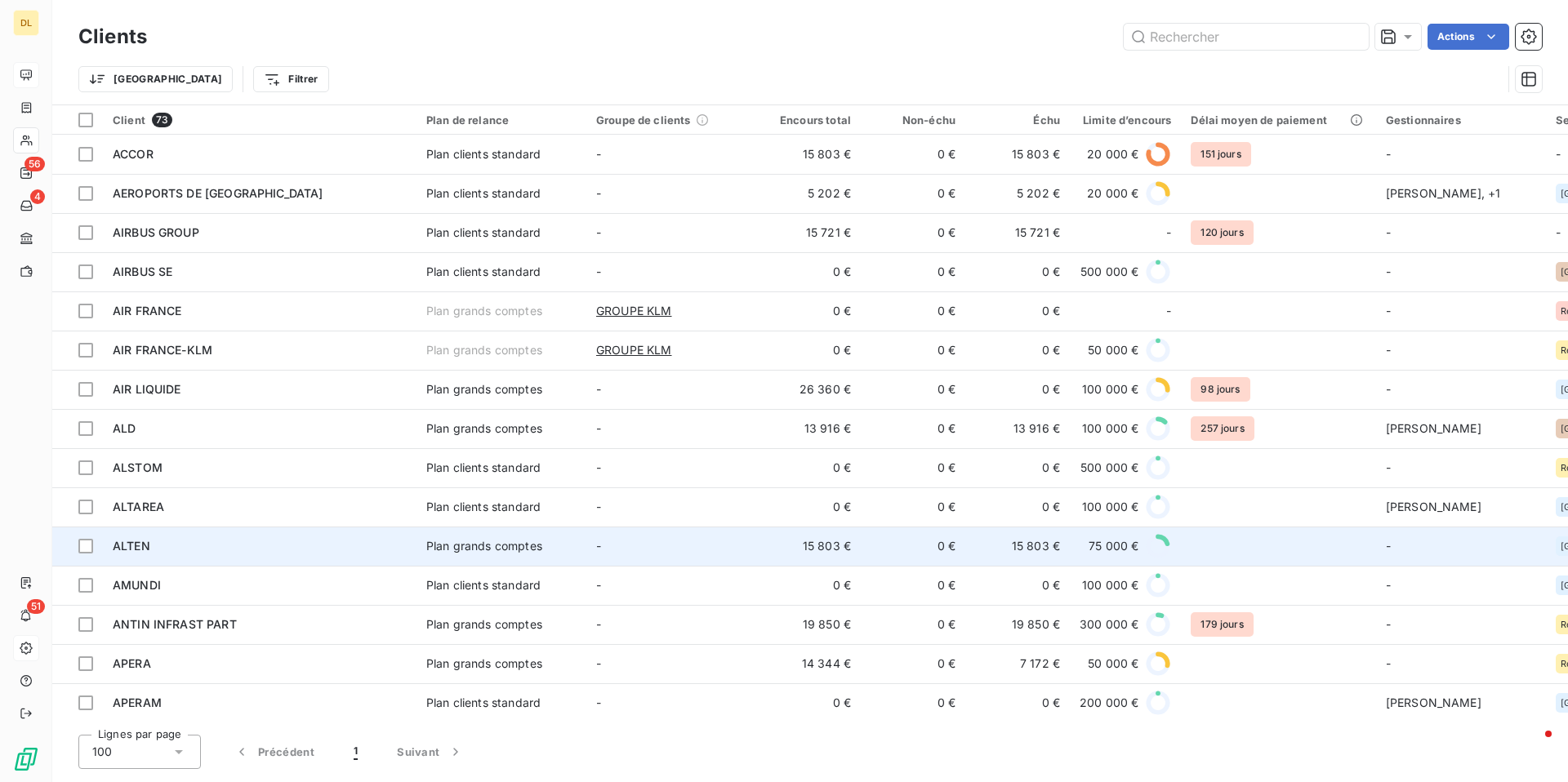
click at [279, 533] on td "ALTEN" at bounding box center [260, 546] width 313 height 40
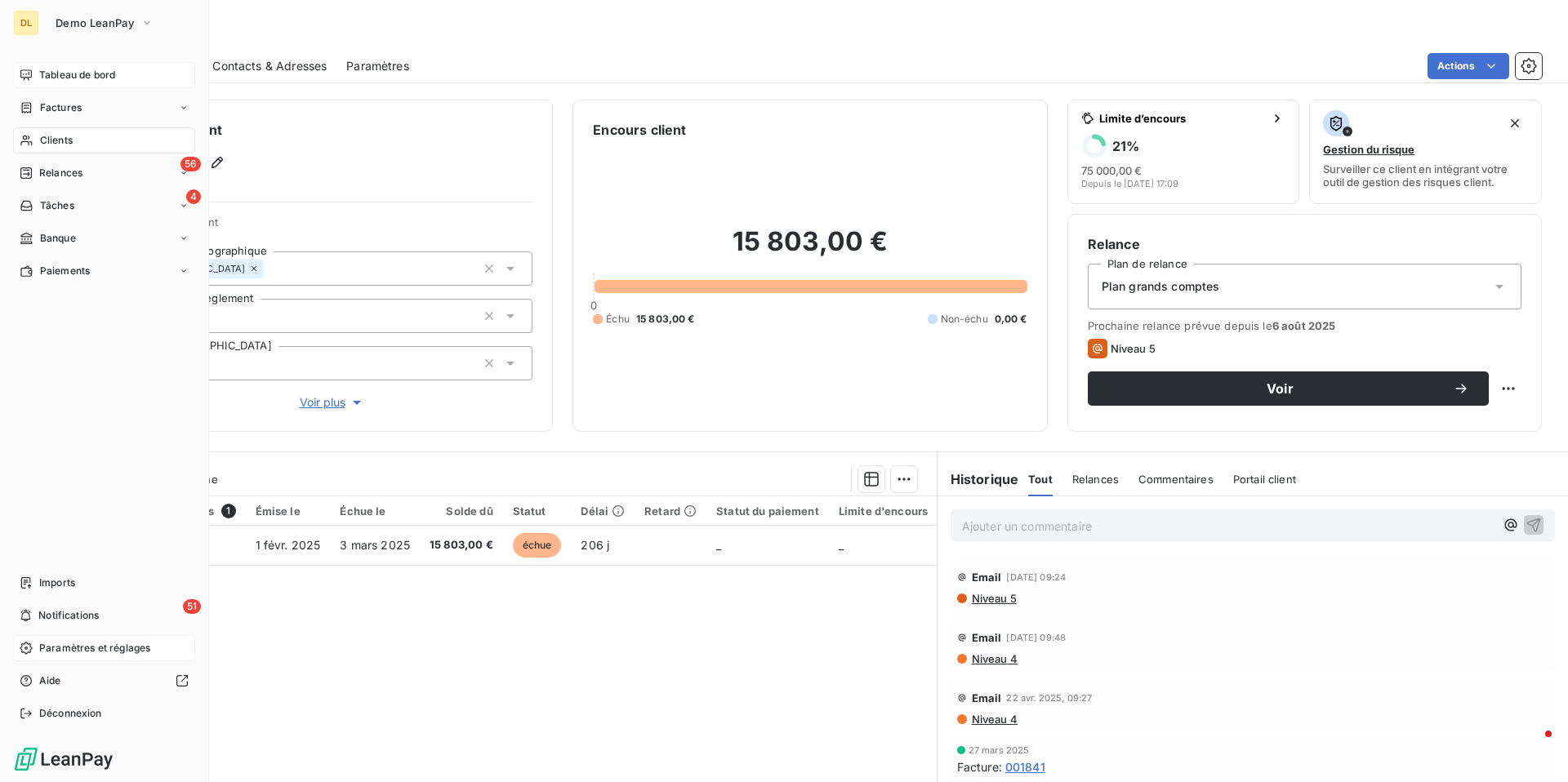
click at [29, 136] on icon at bounding box center [27, 140] width 14 height 13
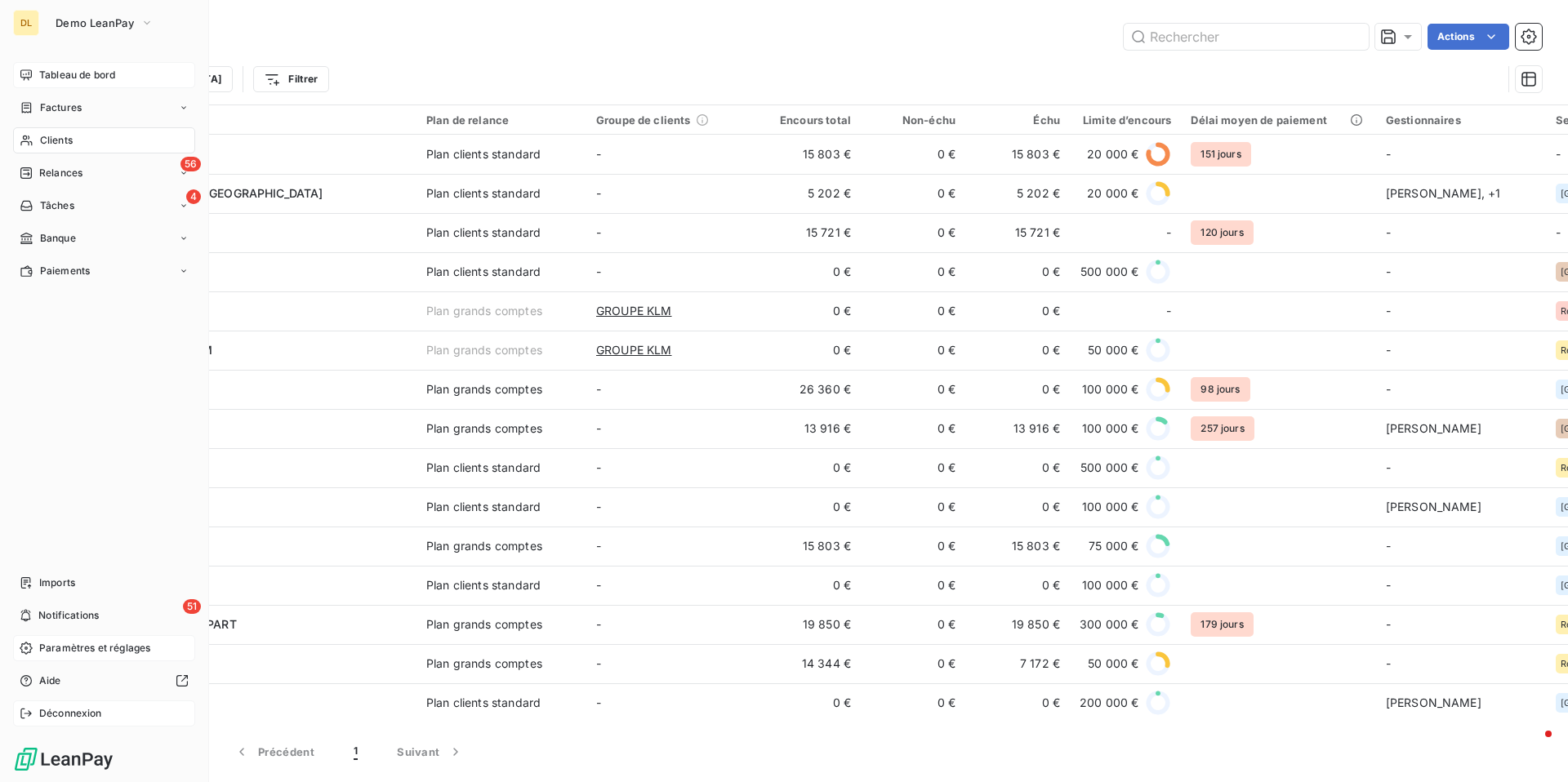
click at [28, 711] on icon at bounding box center [26, 713] width 10 height 9
click at [85, 651] on span "Paramètres et réglages" at bounding box center [95, 648] width 111 height 15
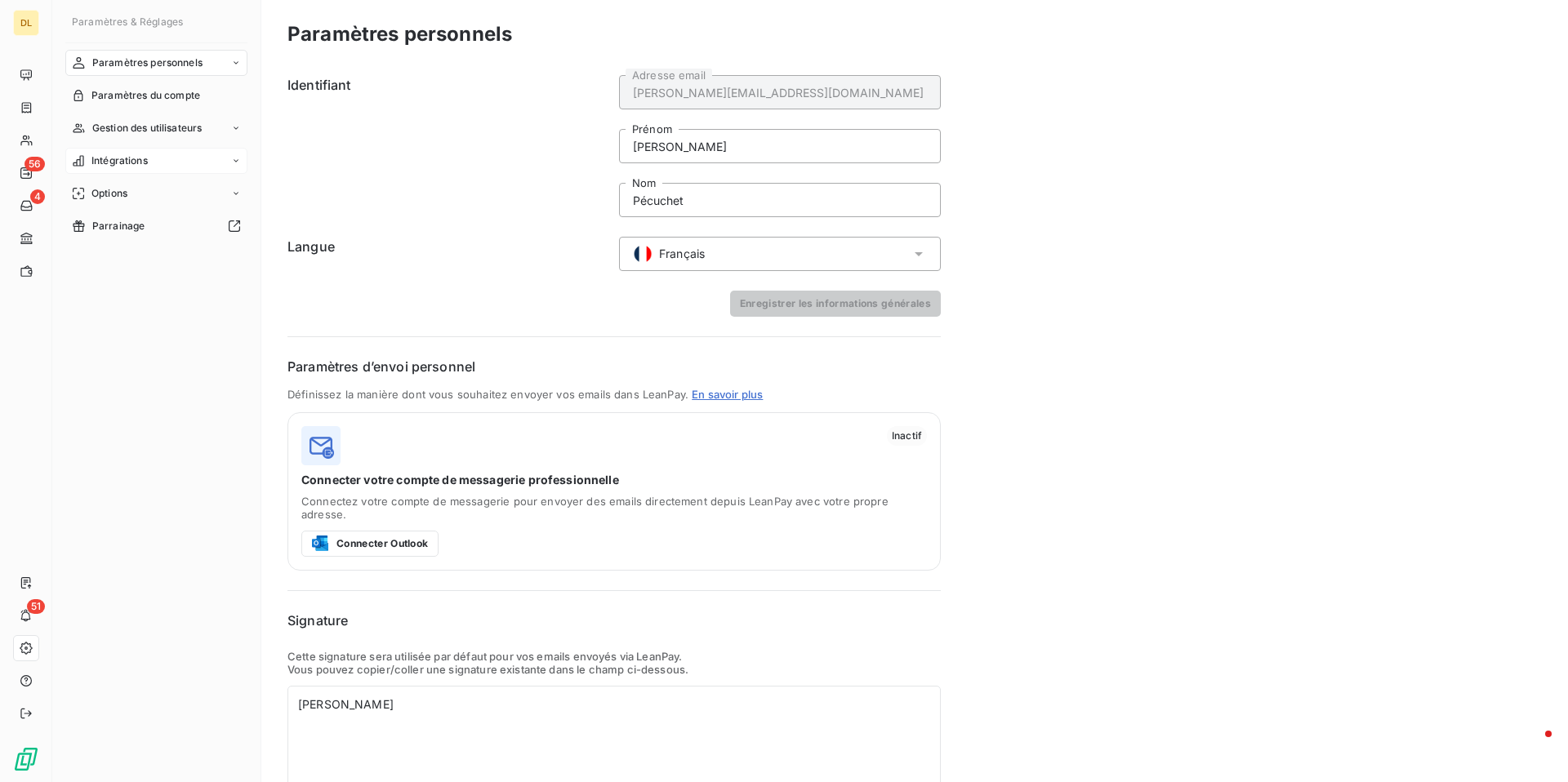
click at [146, 160] on span "Intégrations" at bounding box center [119, 160] width 56 height 15
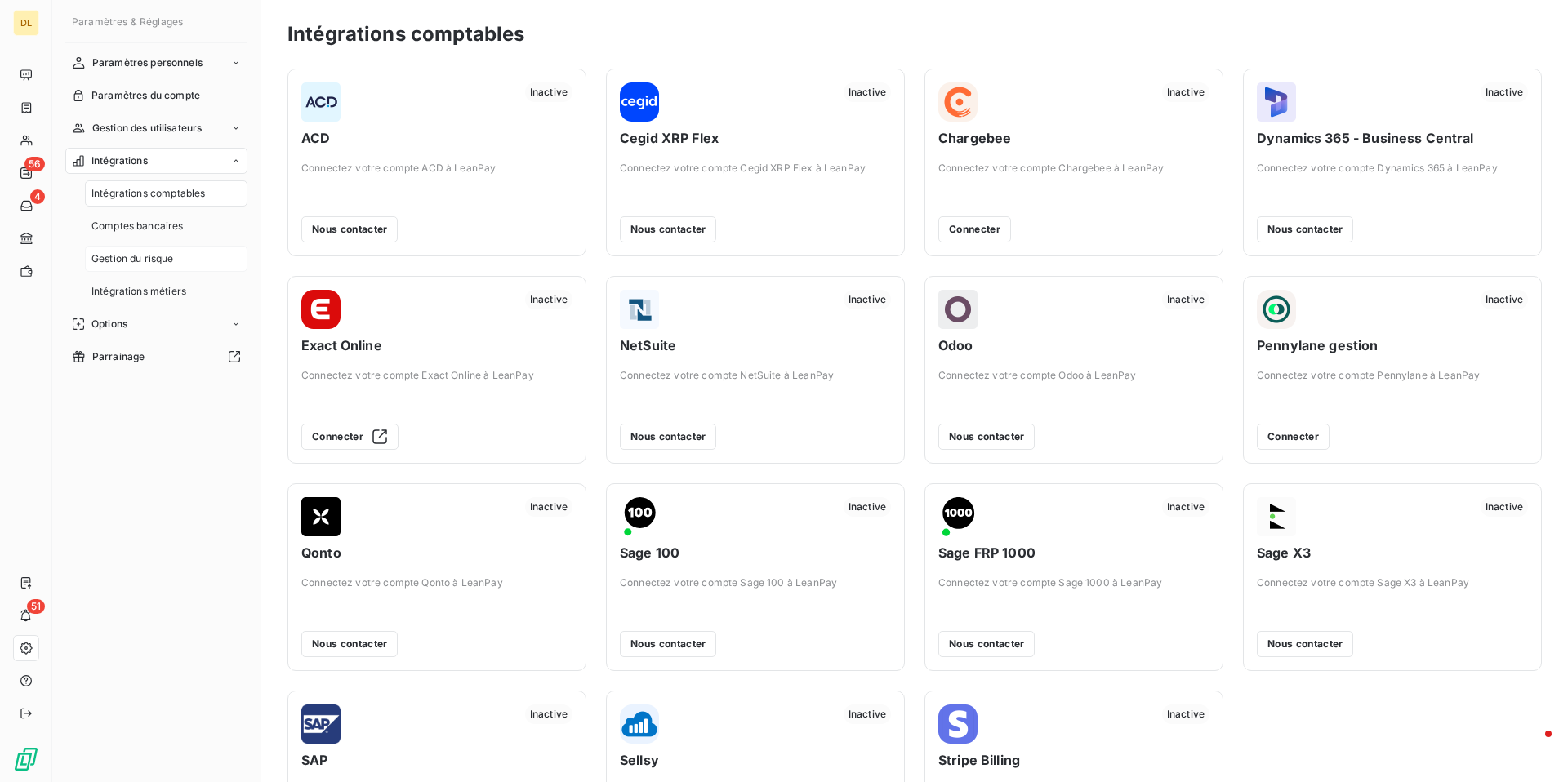
click at [158, 259] on span "Gestion du risque" at bounding box center [133, 258] width 83 height 15
